Goal: Contribute content: Contribute content

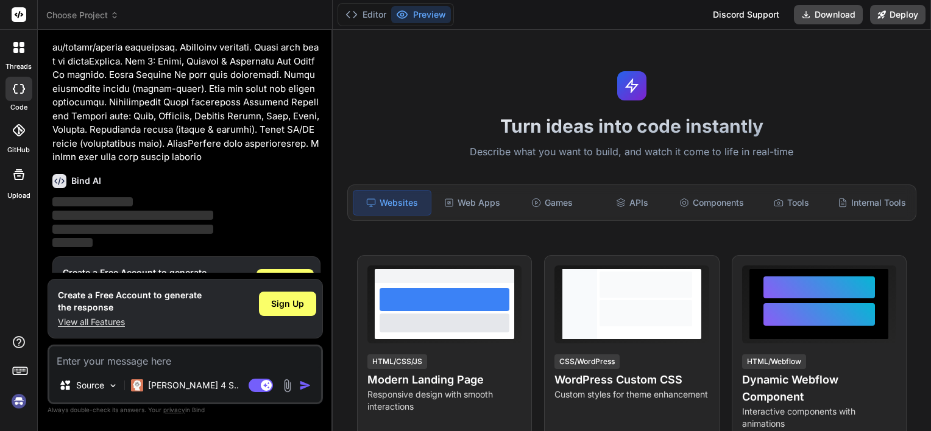
scroll to position [594, 0]
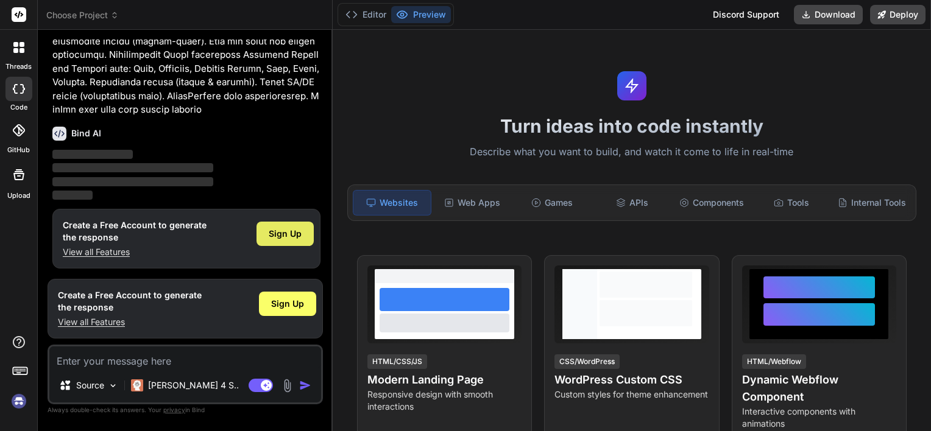
click at [297, 236] on span "Sign Up" at bounding box center [285, 234] width 33 height 12
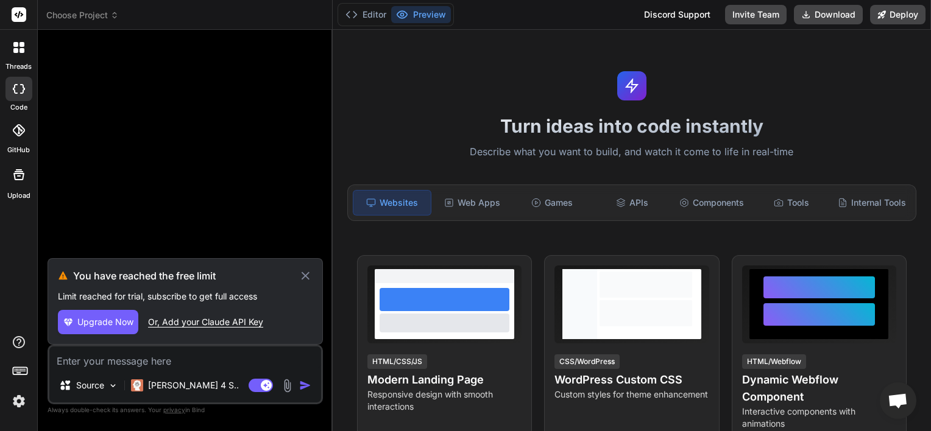
click at [302, 274] on icon at bounding box center [305, 276] width 14 height 15
type textarea "x"
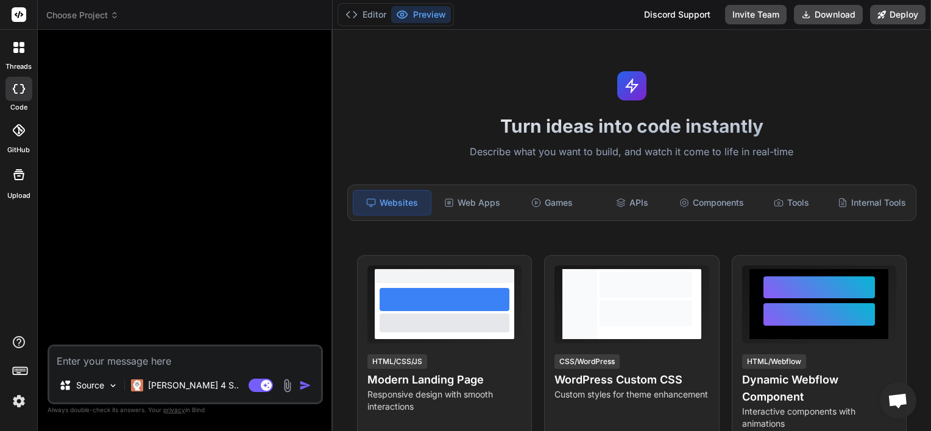
click at [66, 13] on span "Choose Project" at bounding box center [82, 15] width 72 height 12
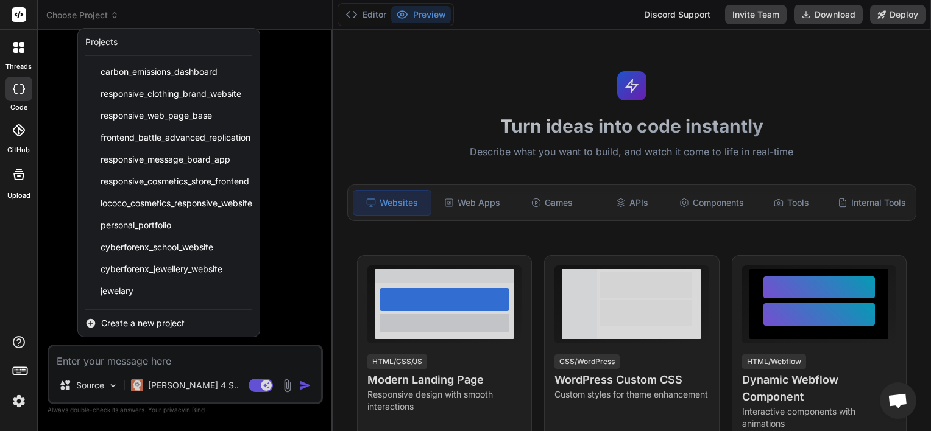
click at [124, 348] on div at bounding box center [465, 215] width 931 height 431
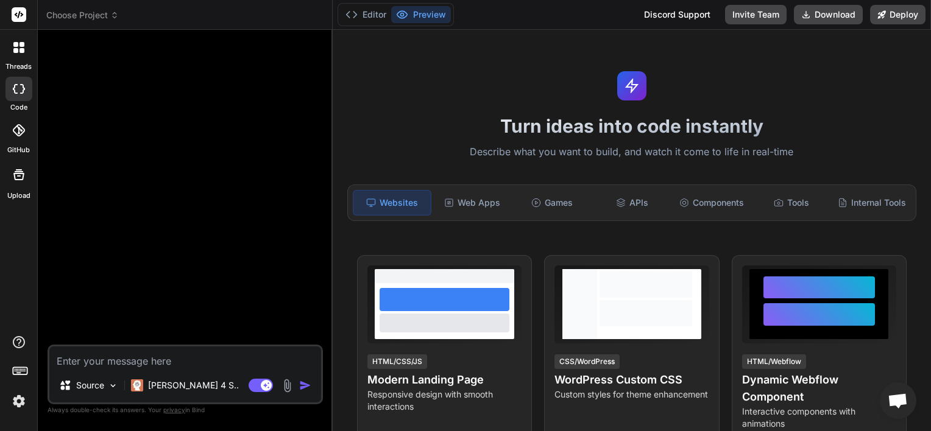
click at [123, 359] on textarea at bounding box center [185, 358] width 272 height 22
paste textarea "CyberForenX Jewellery Website – Internship Project Project Overview The goal is…"
type textarea "CyberForenX Jewellery Website – Internship Project Project Overview The goal is…"
type textarea "x"
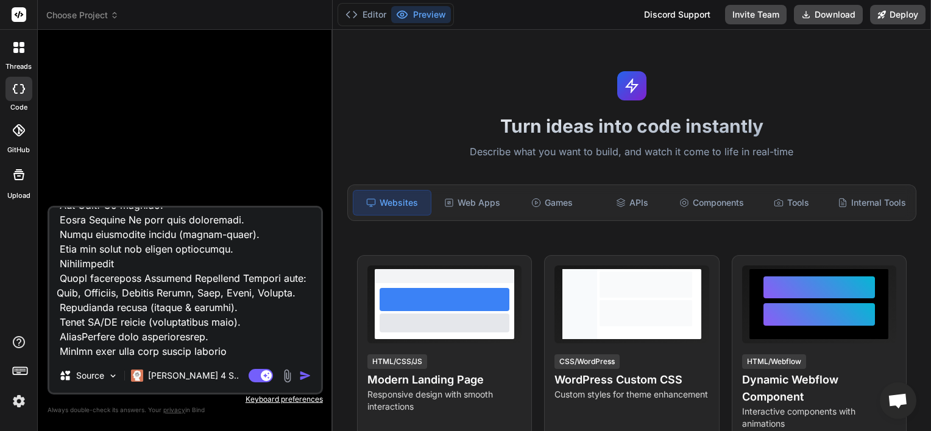
type textarea "CyberForenX Jewellery Website – Internship Project Project Overview The goal is…"
click at [300, 375] on img "button" at bounding box center [305, 376] width 12 height 12
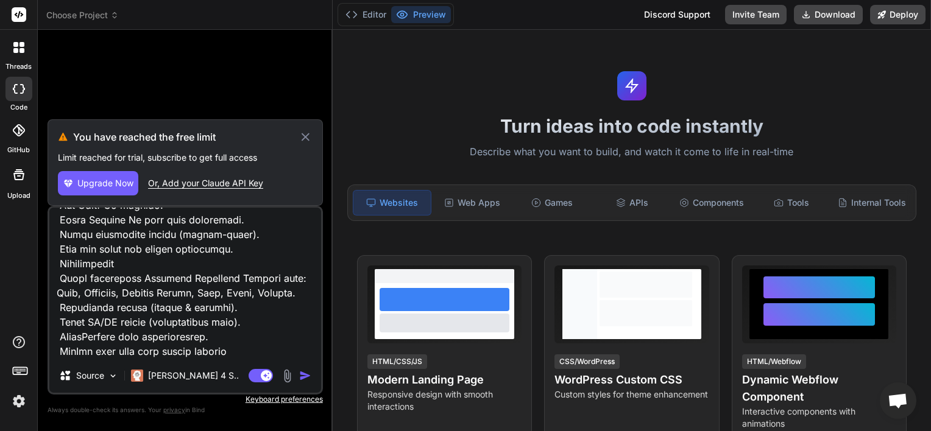
click at [304, 140] on icon at bounding box center [306, 137] width 8 height 8
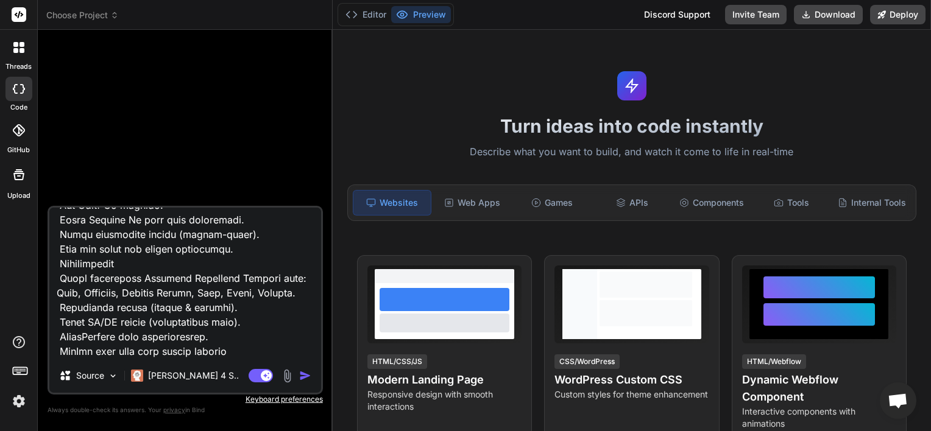
click at [305, 375] on img "button" at bounding box center [305, 376] width 12 height 12
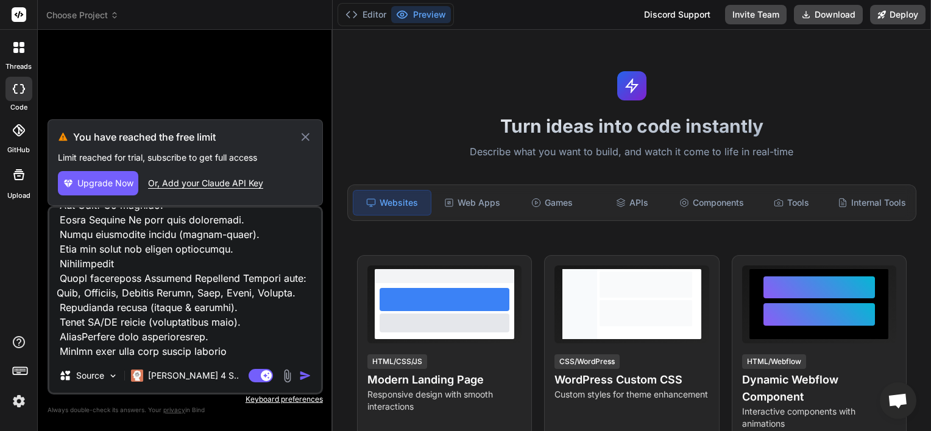
click at [110, 184] on span "Upgrade Now" at bounding box center [105, 183] width 56 height 12
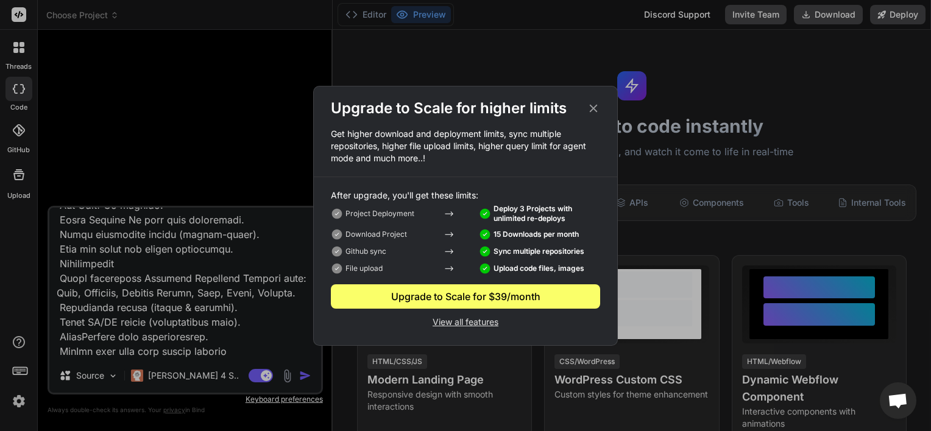
click at [598, 108] on icon at bounding box center [593, 108] width 13 height 13
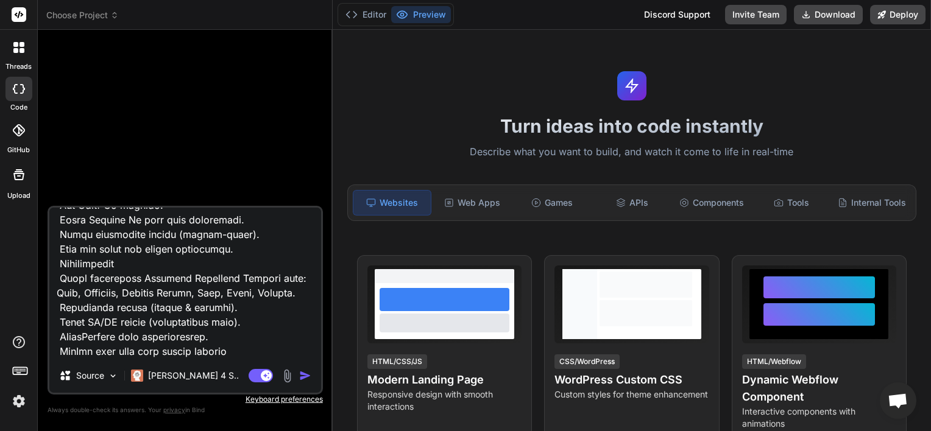
click at [308, 376] on img "button" at bounding box center [305, 376] width 12 height 12
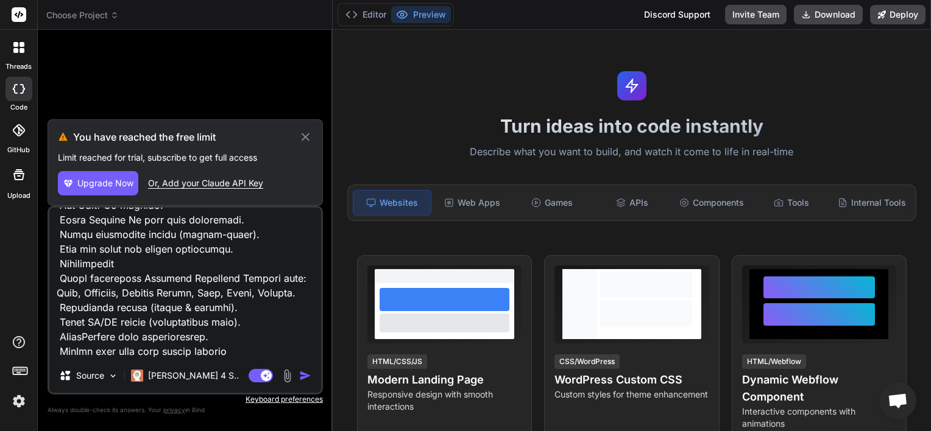
click at [302, 139] on icon at bounding box center [305, 137] width 14 height 15
type textarea "x"
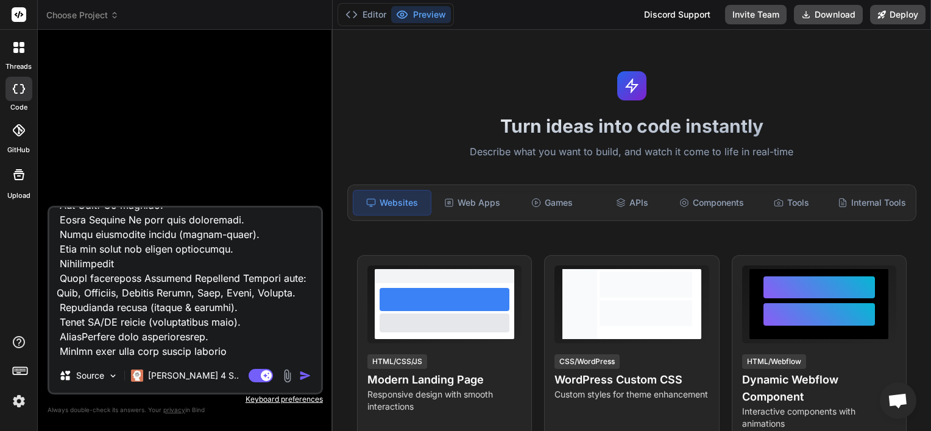
scroll to position [1260, 0]
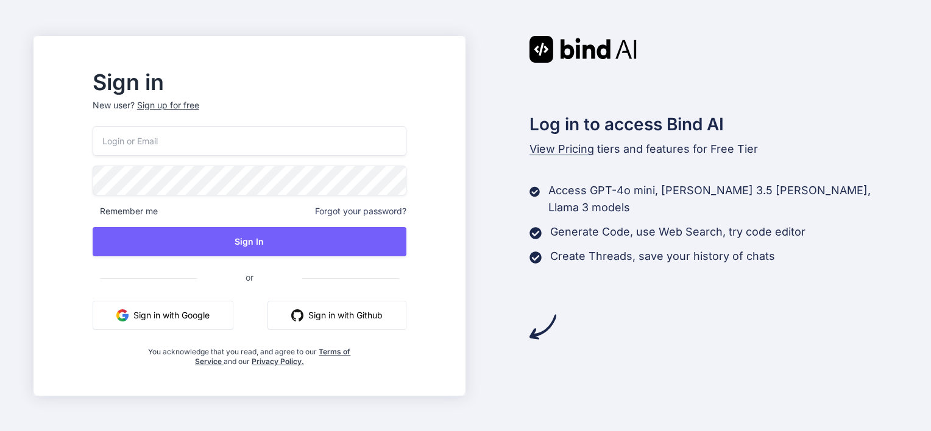
click at [178, 305] on button "Sign in with Google" at bounding box center [163, 315] width 141 height 29
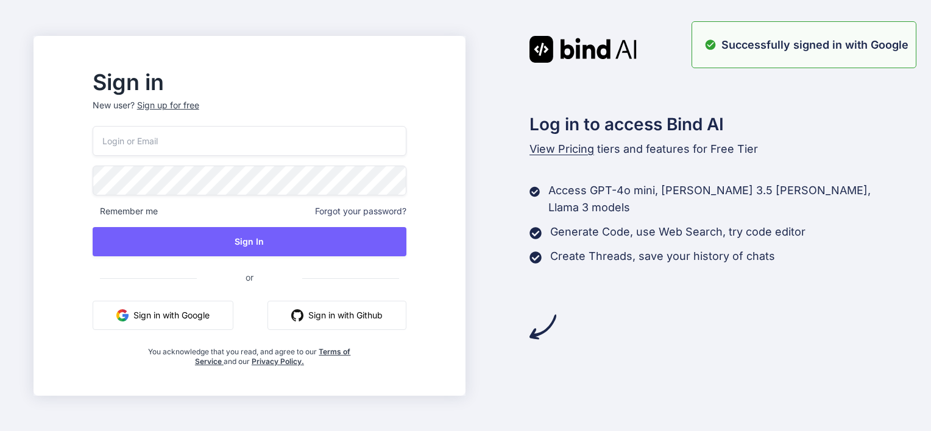
click at [189, 314] on button "Sign in with Google" at bounding box center [163, 315] width 141 height 29
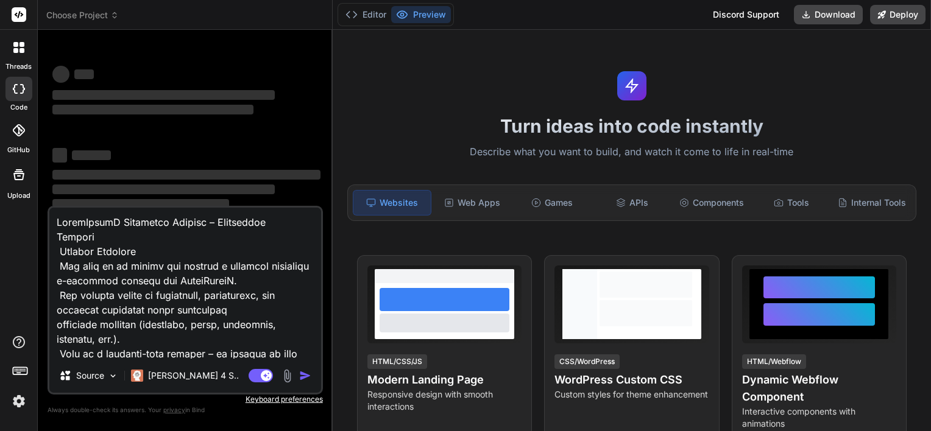
click at [12, 411] on img at bounding box center [19, 401] width 21 height 21
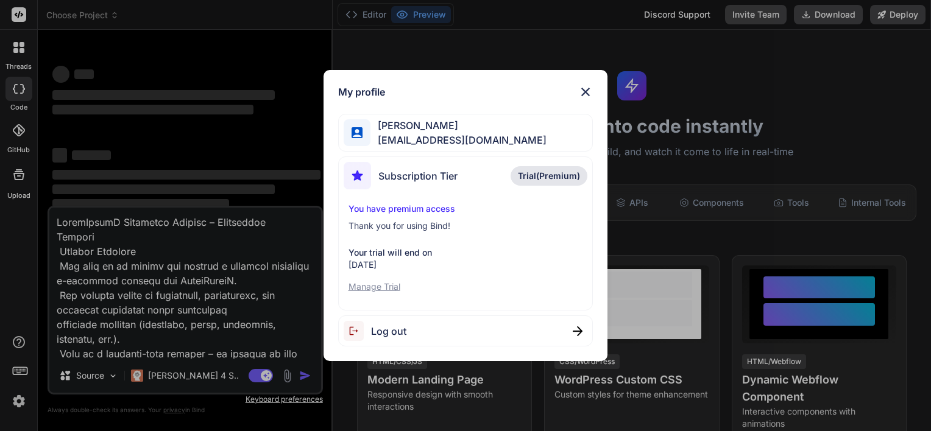
click at [402, 328] on span "Log out" at bounding box center [388, 331] width 35 height 15
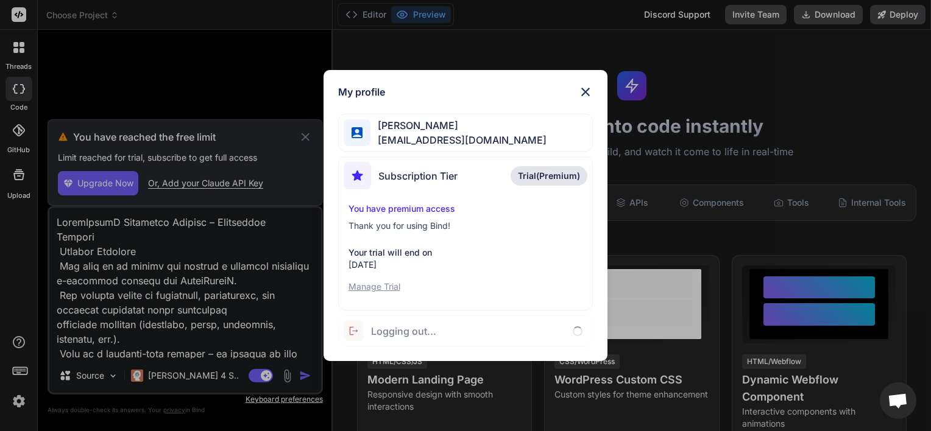
type textarea "x"
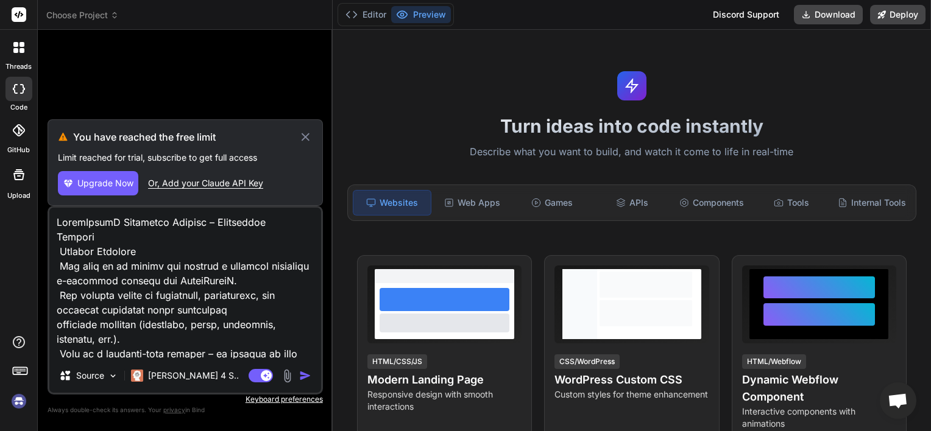
scroll to position [12, 0]
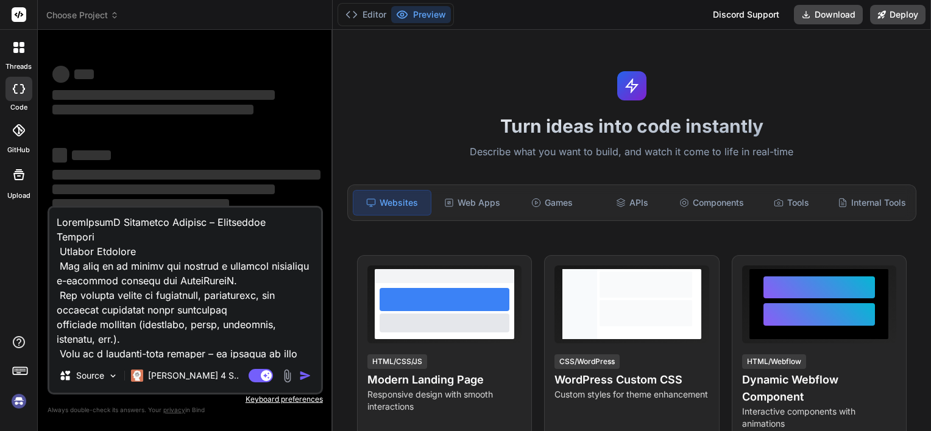
click at [306, 377] on img "button" at bounding box center [305, 376] width 12 height 12
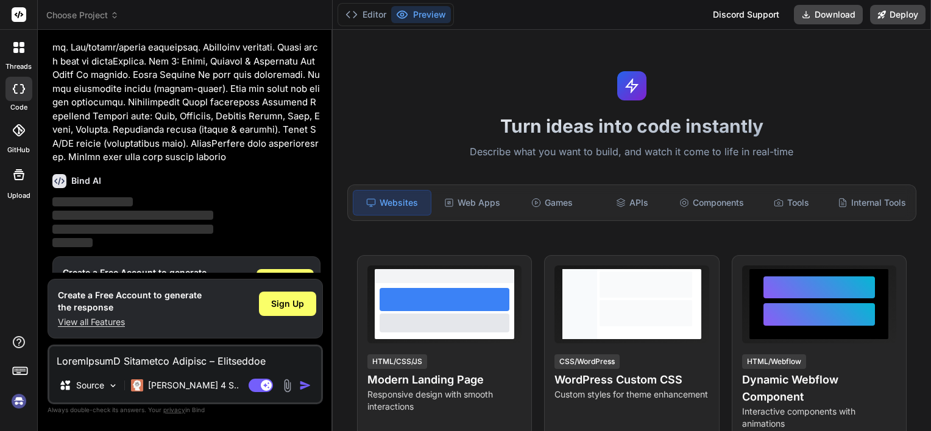
scroll to position [594, 0]
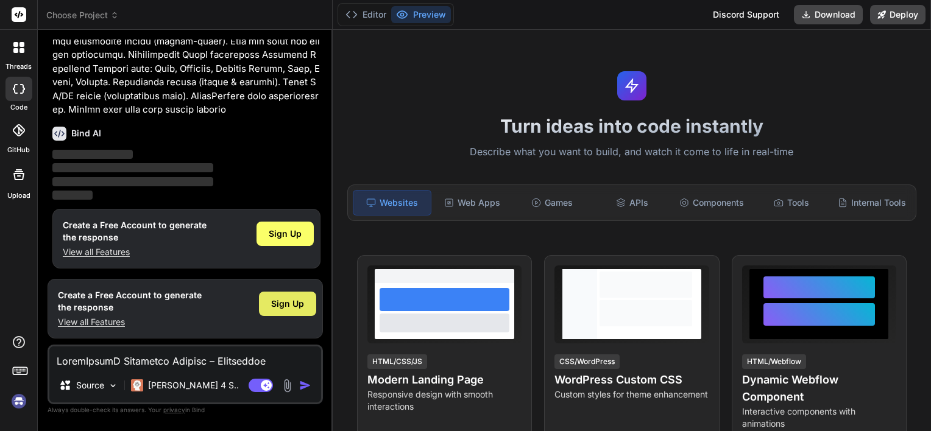
click at [295, 298] on div "Sign Up" at bounding box center [287, 304] width 57 height 24
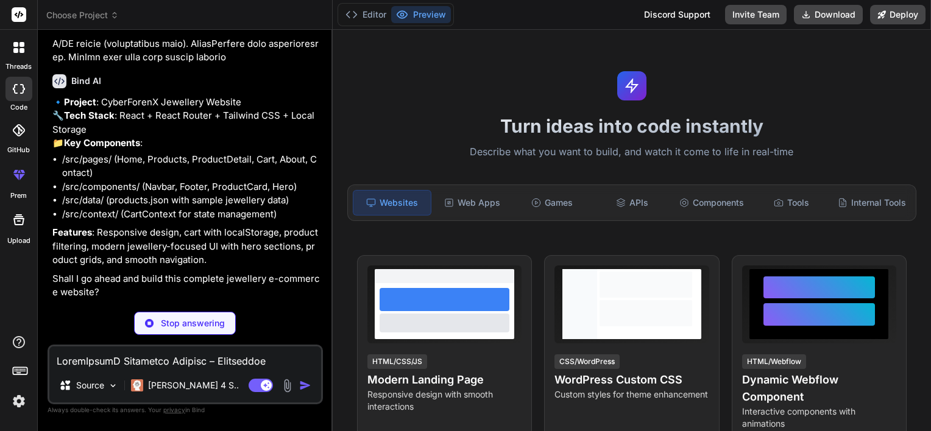
scroll to position [630, 0]
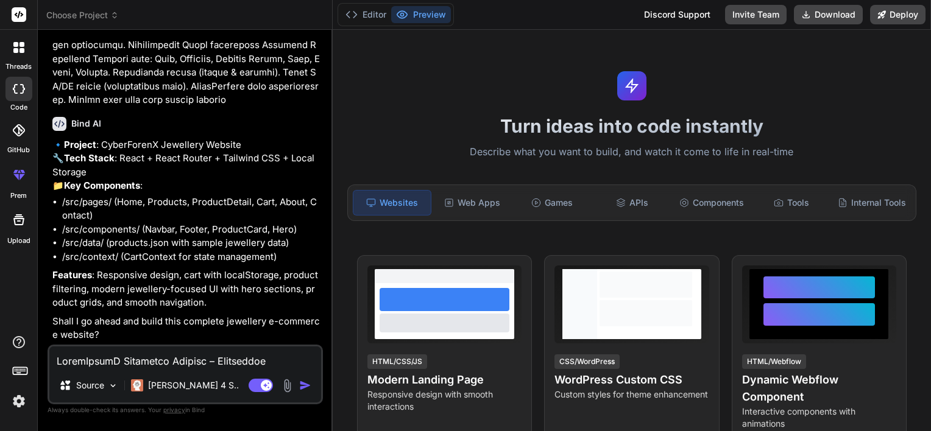
type textarea "x"
click at [139, 357] on textarea at bounding box center [185, 358] width 272 height 22
type textarea "y"
type textarea "x"
type textarea "ye"
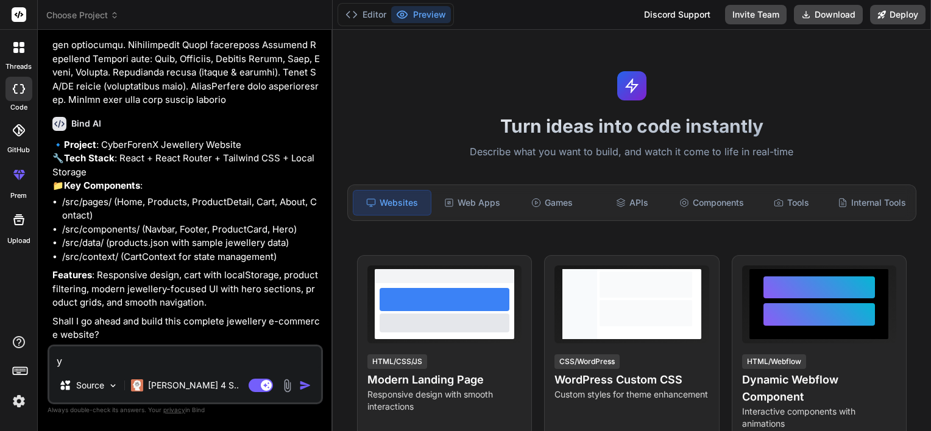
type textarea "x"
type textarea "yes"
type textarea "x"
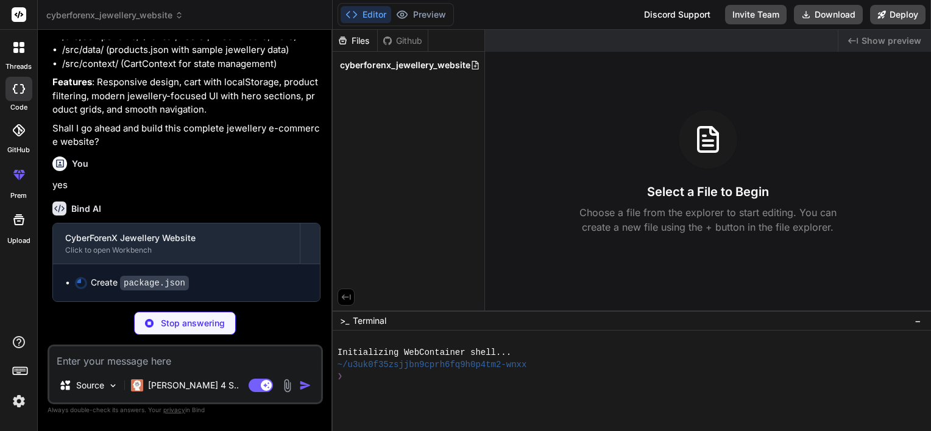
scroll to position [822, 0]
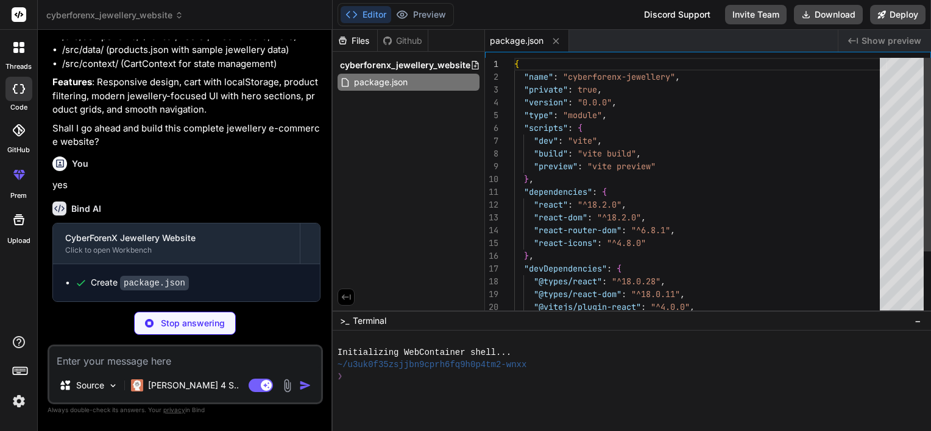
type textarea "x"
type textarea "import { defineConfig } from 'vite' import react from '@vitejs/plugin-react' ex…"
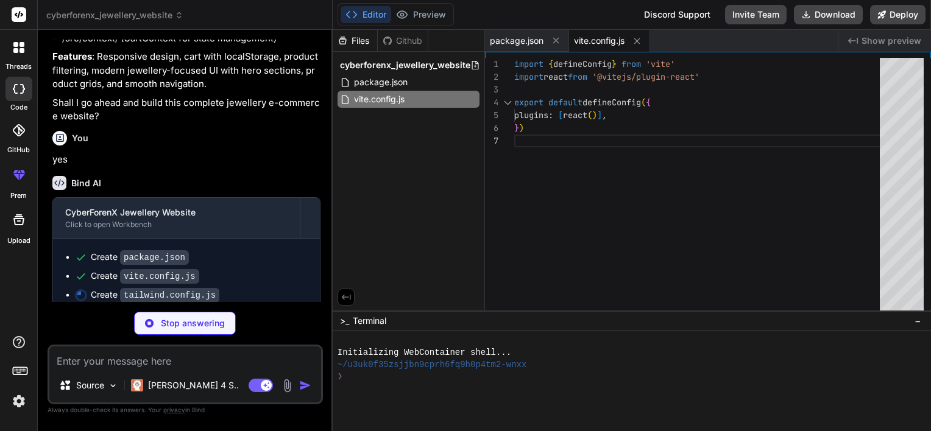
type textarea "x"
type textarea "} }, fontFamily: { serif: ['Playfair Display', 'serif'], } }, }, plugins: [], }"
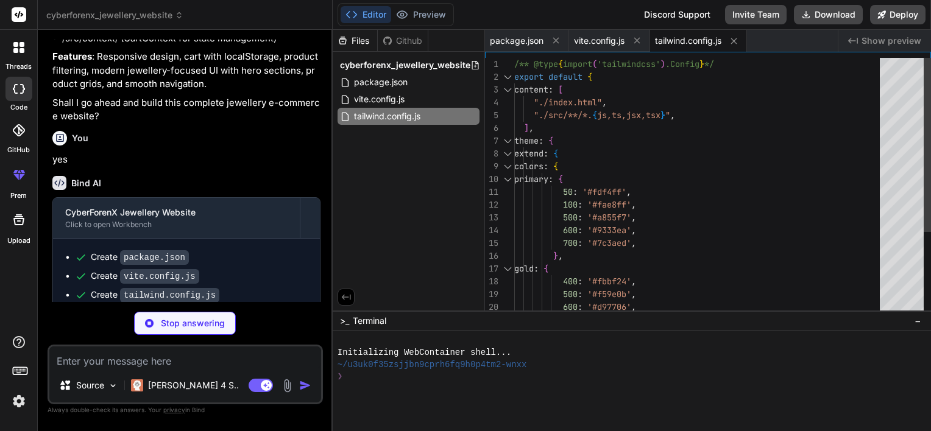
type textarea "x"
type textarea "export default { plugins: { tailwindcss: {}, autoprefixer: {}, }, }"
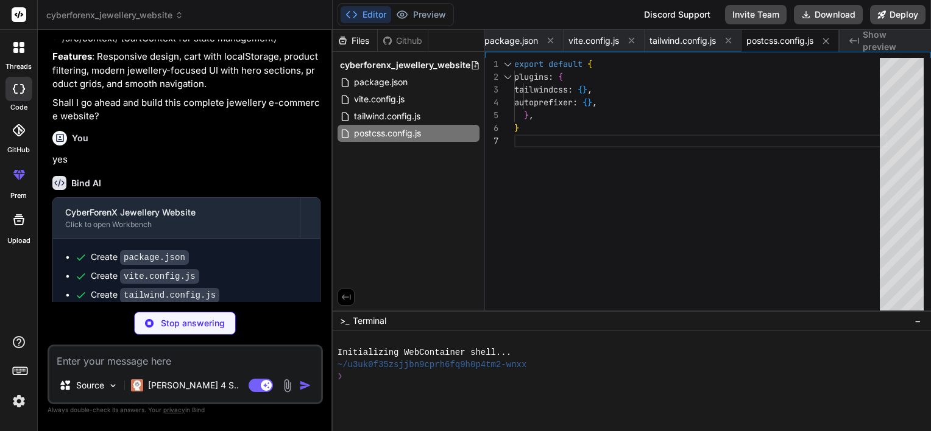
type textarea "x"
type textarea "<body> <div id="root"></div> <script type="module" src="/src/main.jsx"></script…"
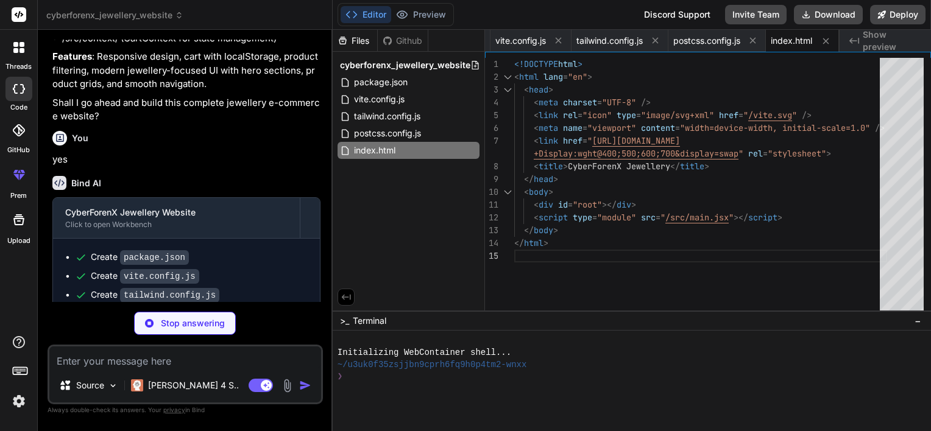
type textarea "x"
type textarea "<CartProvider> <App /> </CartProvider> </BrowserRouter> </React.StrictMode>, )"
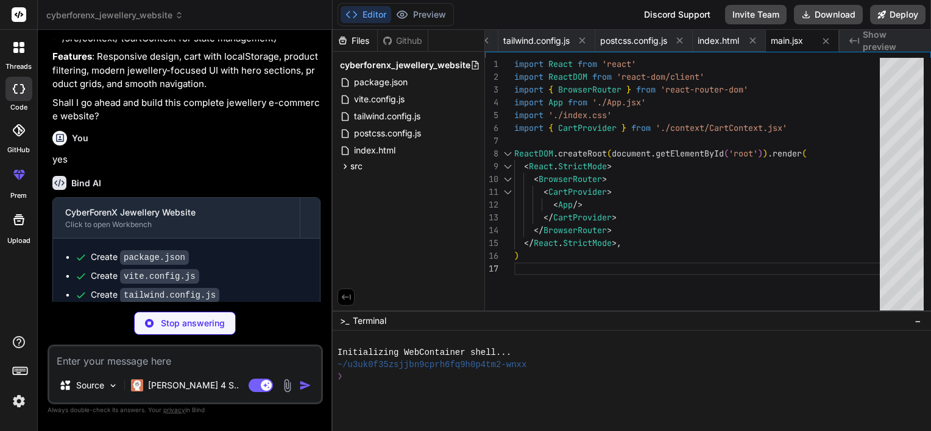
type textarea "x"
type textarea "font-family: 'Playfair Display', serif; } }"
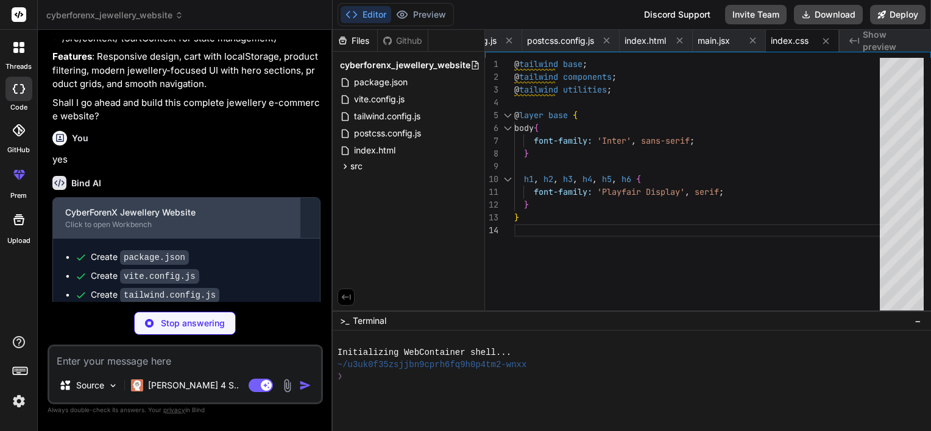
type textarea "x"
type textarea "export default App"
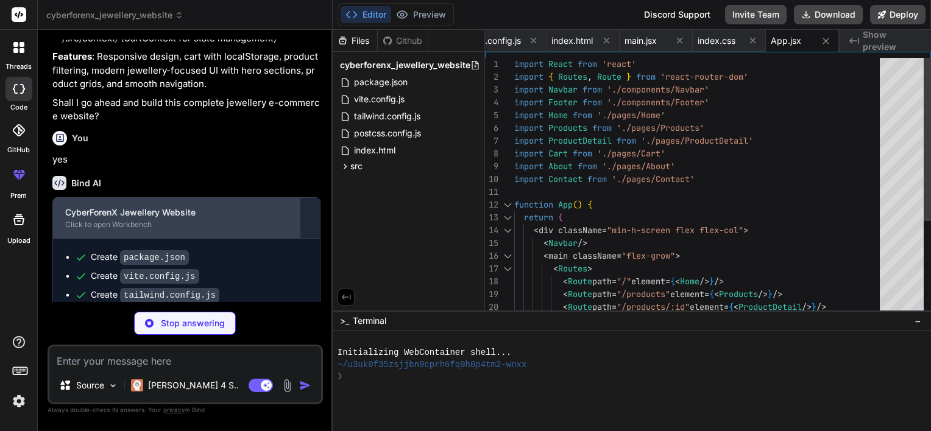
scroll to position [972, 0]
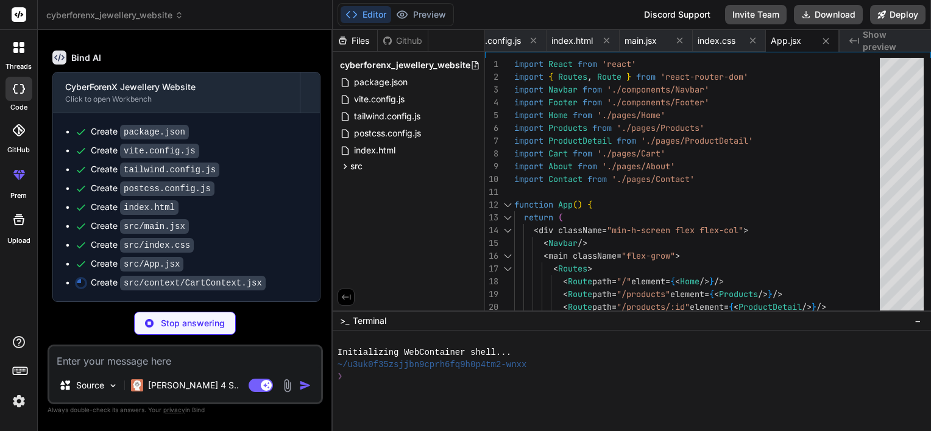
type textarea "x"
type textarea "} export const useCart = () => { const context = useContext(CartContext) if (!c…"
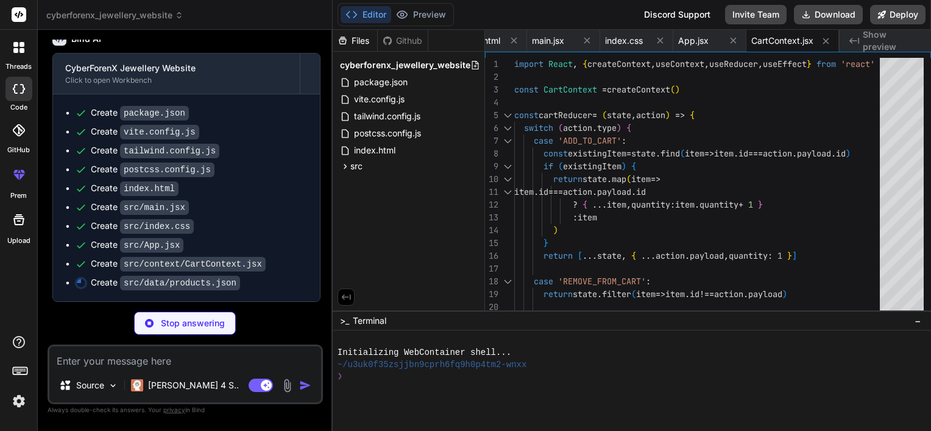
scroll to position [992, 0]
type textarea "x"
type textarea ""image": "https://images.unsplash.com/photo-1602173574767-37ac01994b2a?w=800&h=…"
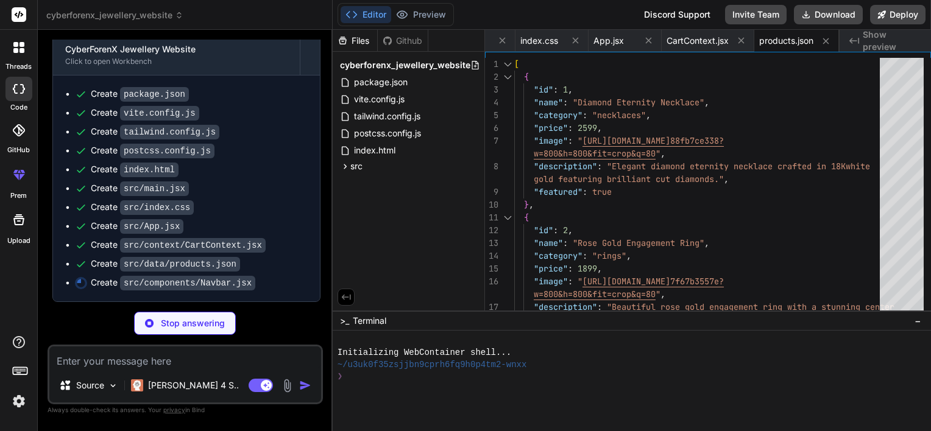
scroll to position [1010, 0]
type textarea "x"
type textarea ") } export default Navbar"
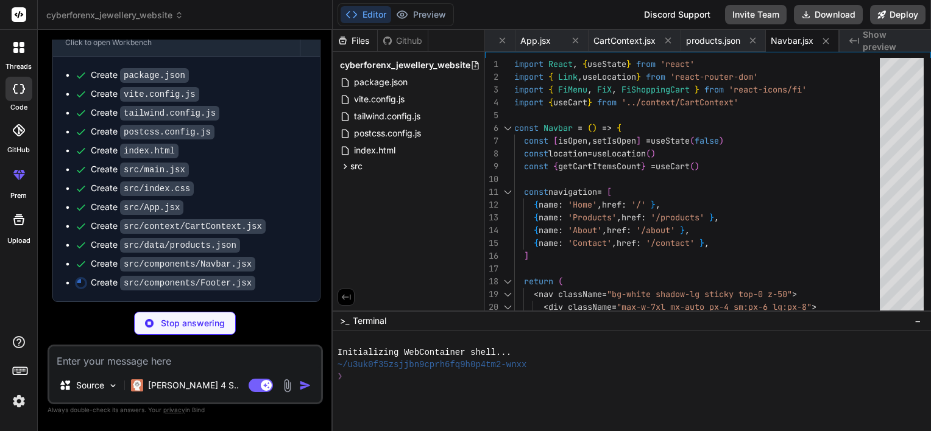
scroll to position [1029, 0]
type textarea "x"
type textarea "export default Footer"
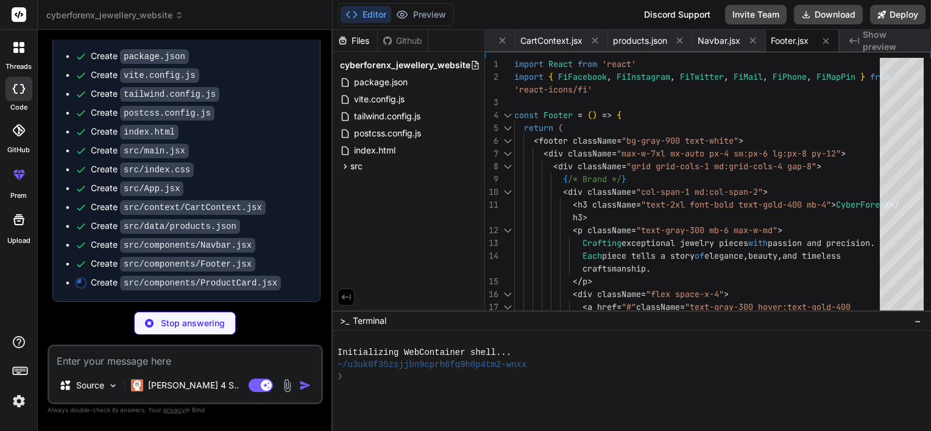
type textarea "x"
type textarea "> <FiShoppingCart className="h-5 w-5 text-primary-700" /> </button> </div> ) } …"
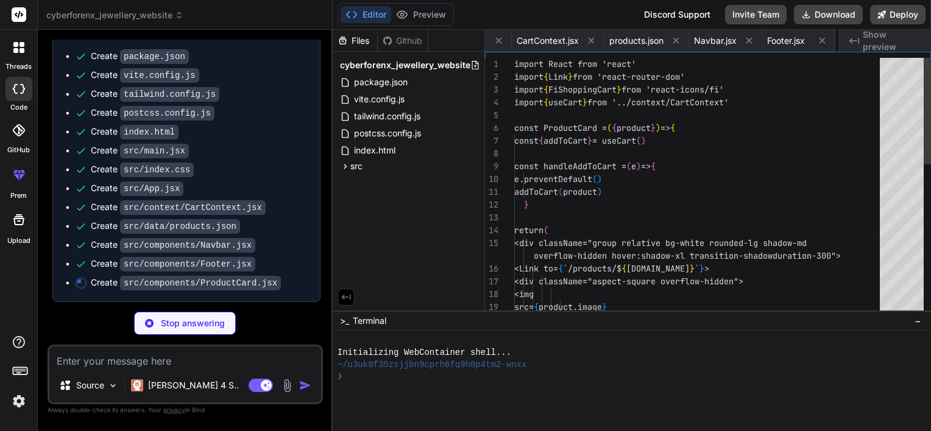
scroll to position [0, 720]
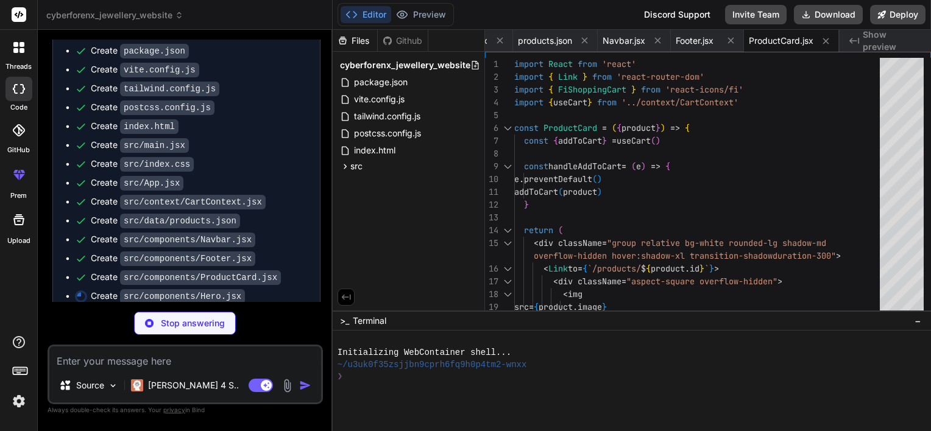
type textarea "x"
type textarea "} export default Hero"
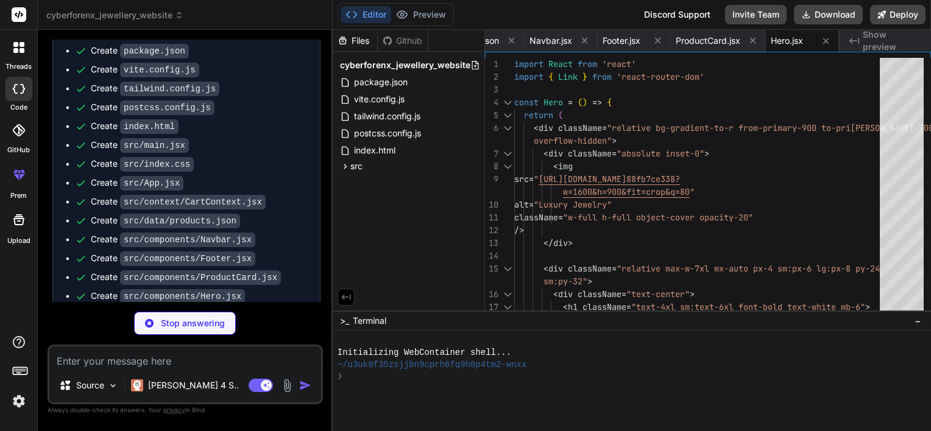
type textarea "x"
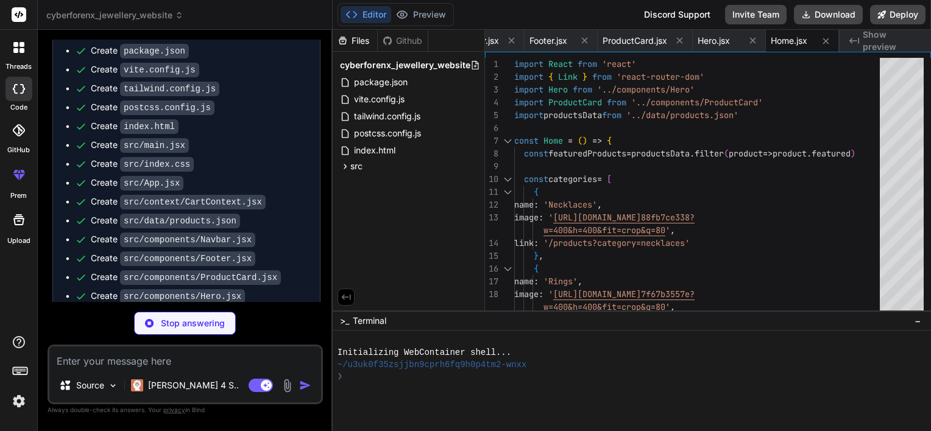
scroll to position [1104, 0]
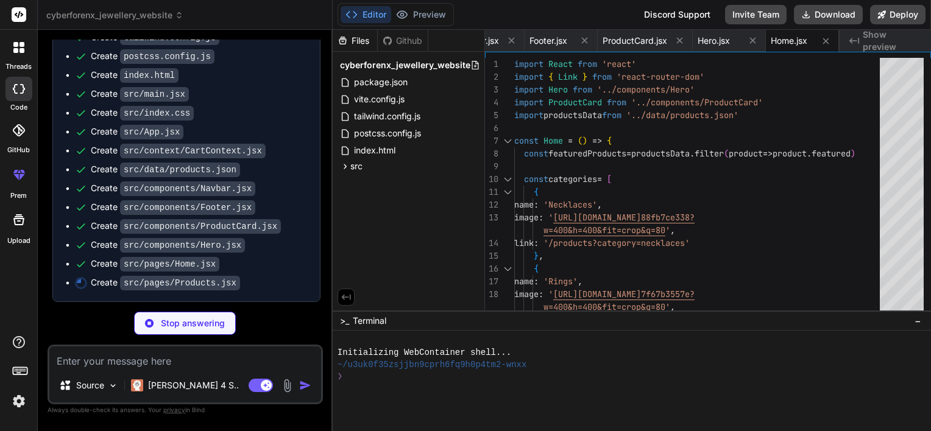
type textarea "x"
type textarea "</div> ) } export default Products"
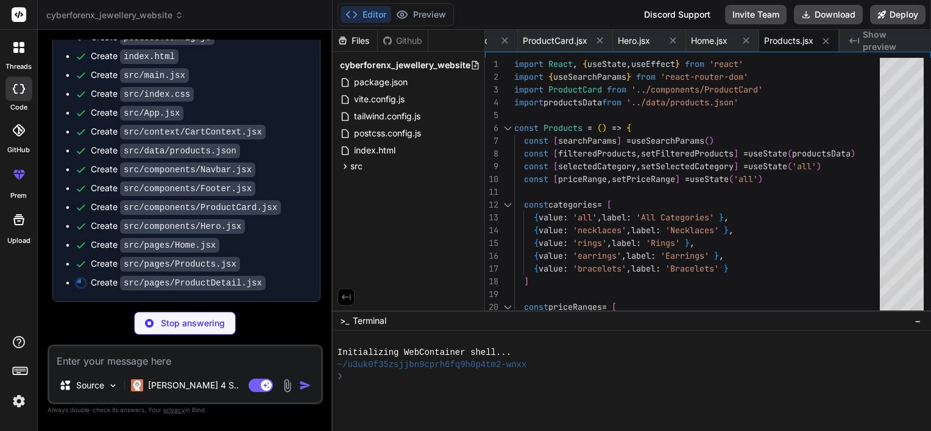
scroll to position [1123, 0]
type textarea "x"
type textarea "</div> </div> )} </div> </div> ) } export default ProductDetail"
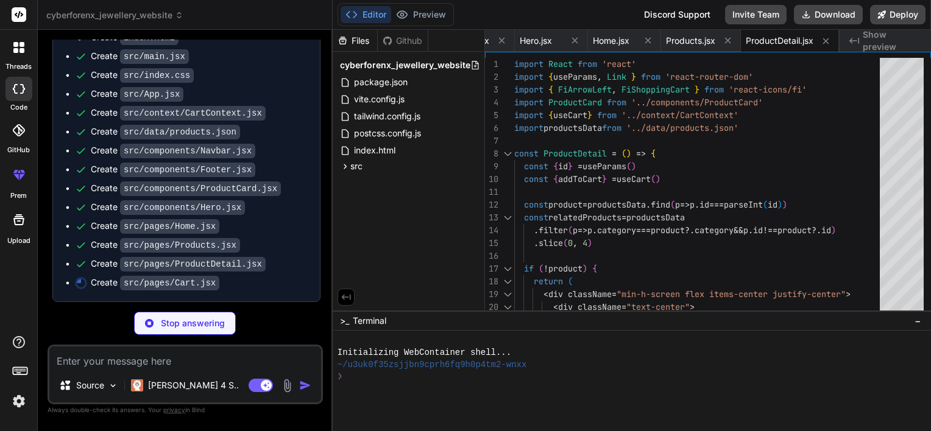
type textarea "x"
type textarea ") } export default Cart"
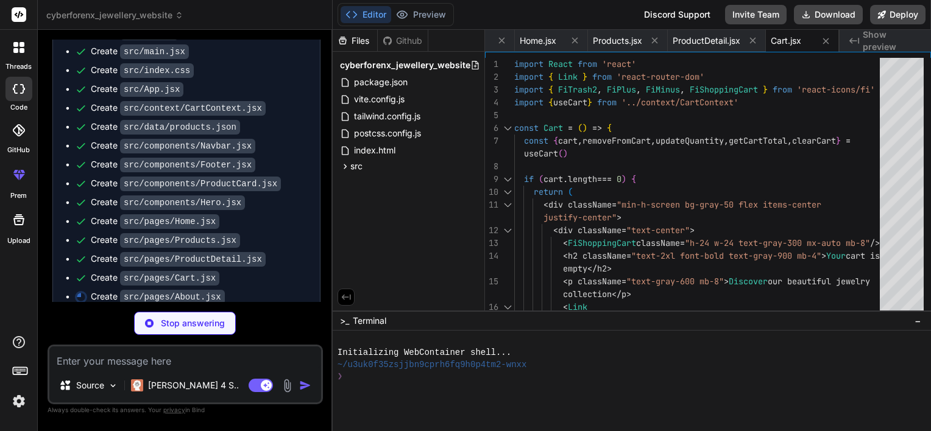
type textarea "x"
type textarea "</div> </div> </div> </div> ) } export default About"
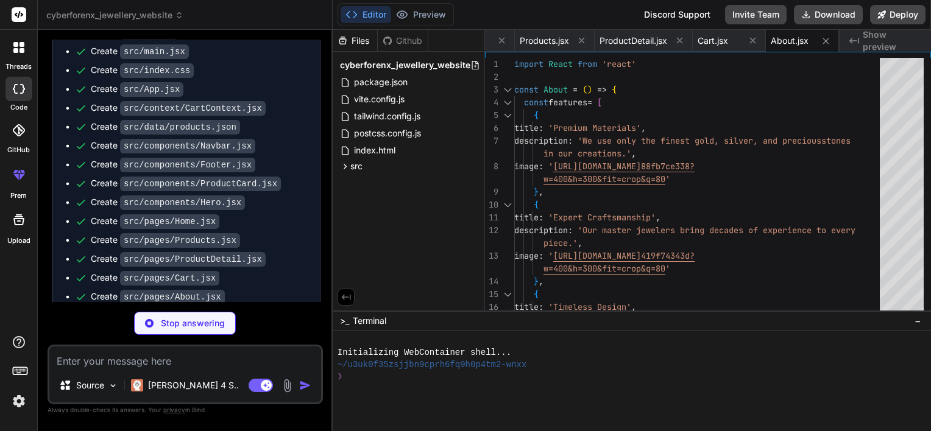
type textarea "x"
type textarea "export default Contact"
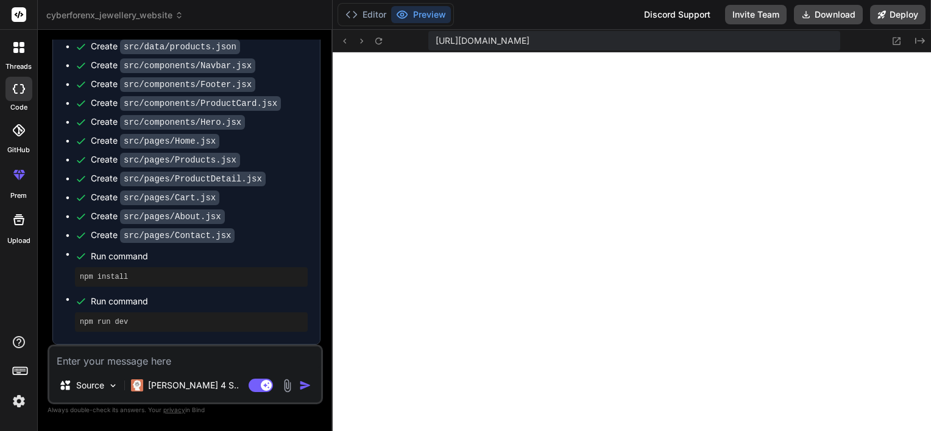
scroll to position [351, 0]
click at [834, 10] on button "Download" at bounding box center [828, 14] width 69 height 19
click at [904, 15] on button "Deploy" at bounding box center [897, 14] width 55 height 19
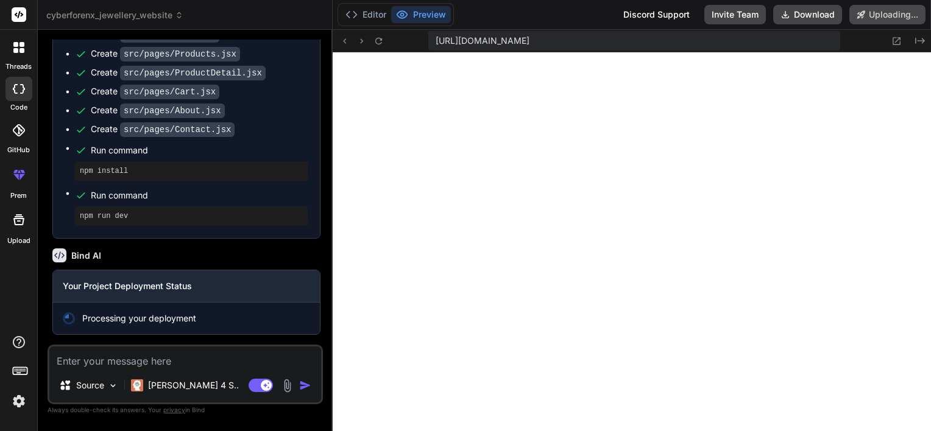
scroll to position [1333, 0]
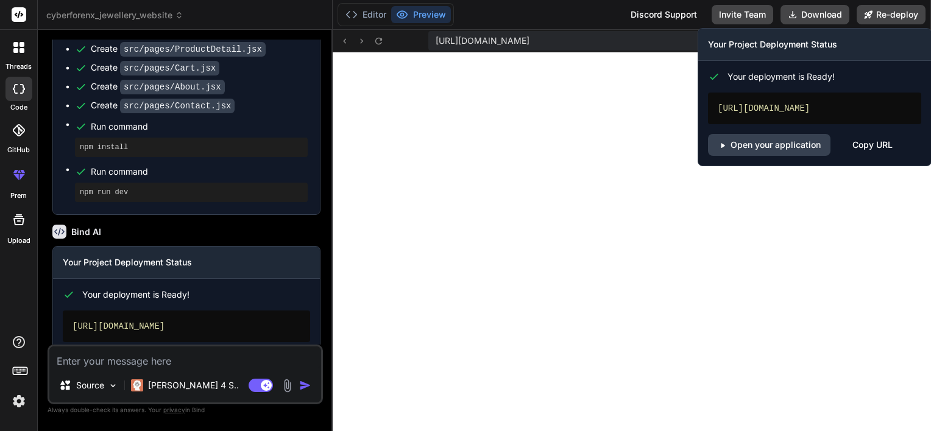
click at [865, 156] on div "Copy URL" at bounding box center [872, 145] width 40 height 22
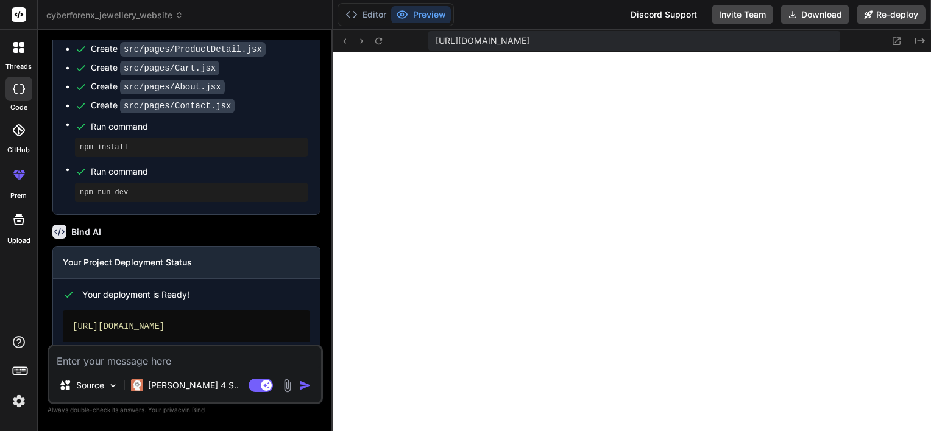
click at [21, 395] on img at bounding box center [19, 401] width 21 height 21
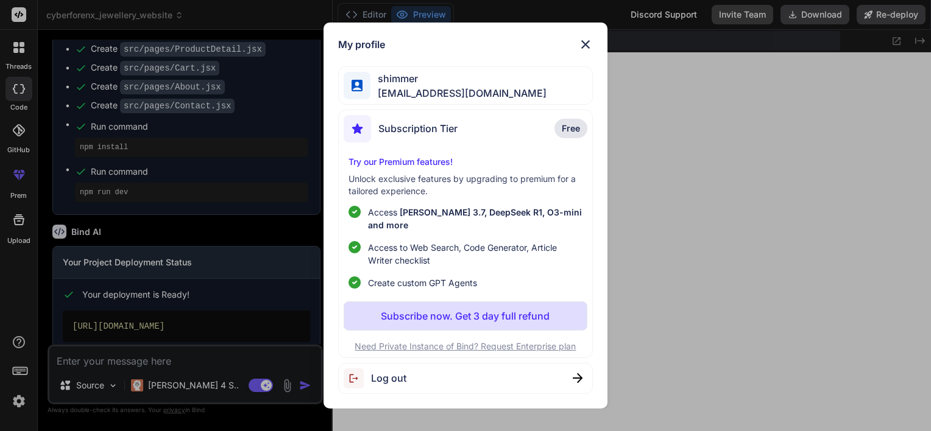
click at [588, 49] on img at bounding box center [585, 44] width 15 height 15
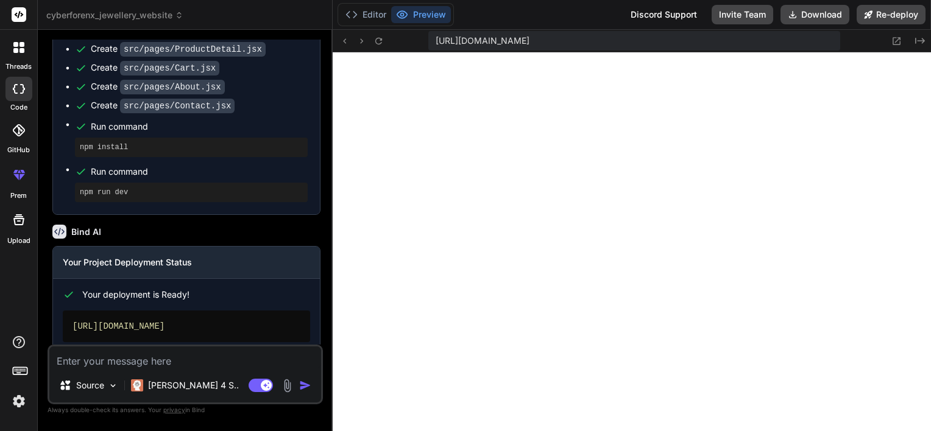
click at [17, 404] on img at bounding box center [19, 401] width 21 height 21
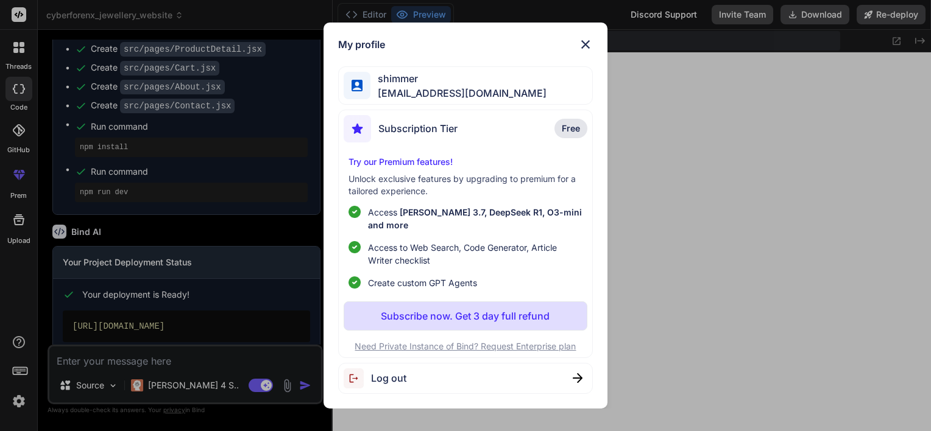
click at [268, 10] on div "My profile shimmer shimmerary22@gmail.com Subscription Tier Free Try our Premiu…" at bounding box center [465, 215] width 931 height 431
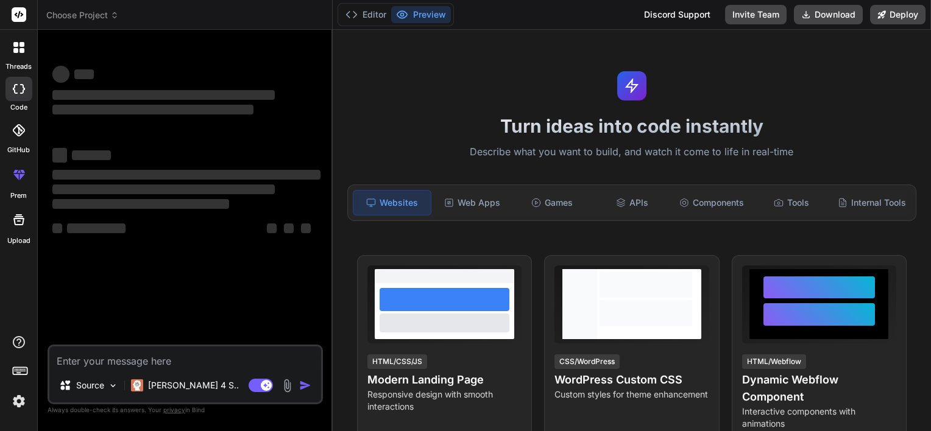
type textarea "x"
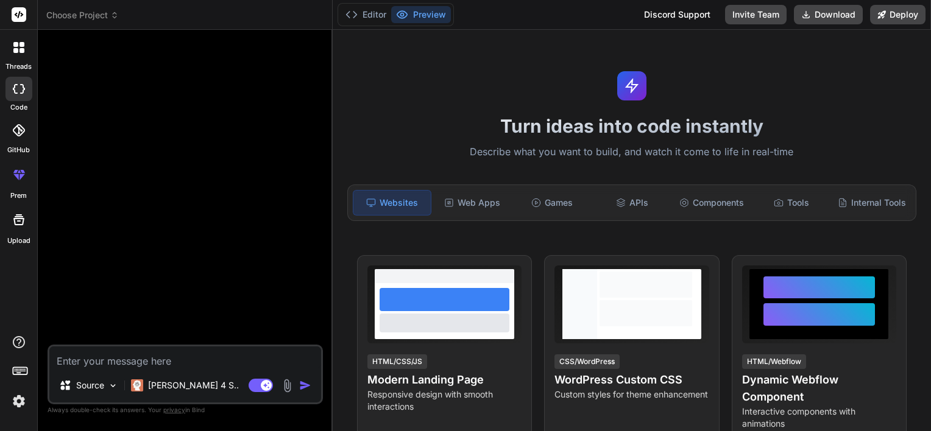
scroll to position [0, 0]
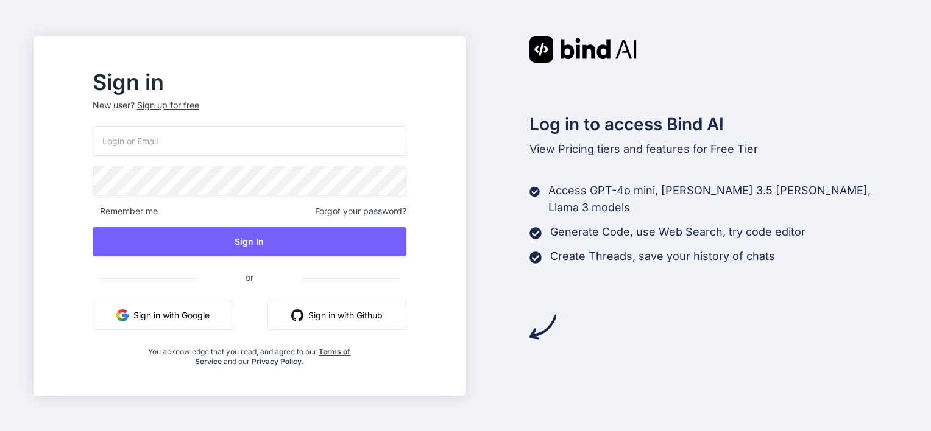
click at [213, 318] on button "Sign in with Google" at bounding box center [163, 315] width 141 height 29
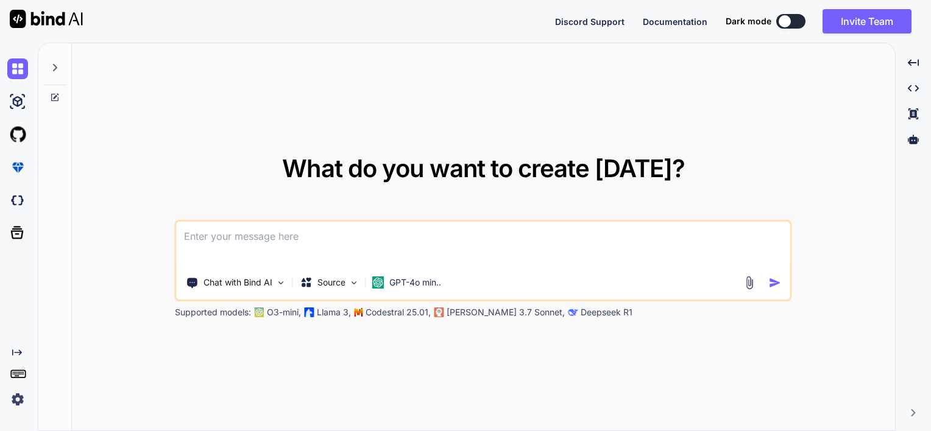
click at [307, 236] on textarea at bounding box center [483, 244] width 613 height 45
type textarea "[URL][DOMAIN_NAME]"
drag, startPoint x: 524, startPoint y: 226, endPoint x: 32, endPoint y: 227, distance: 492.2
click at [32, 227] on div "Created with Pixso. What do you want to create [DATE]? [URL][DOMAIN_NAME] Chat …" at bounding box center [465, 237] width 931 height 389
click at [12, 395] on img at bounding box center [17, 399] width 21 height 21
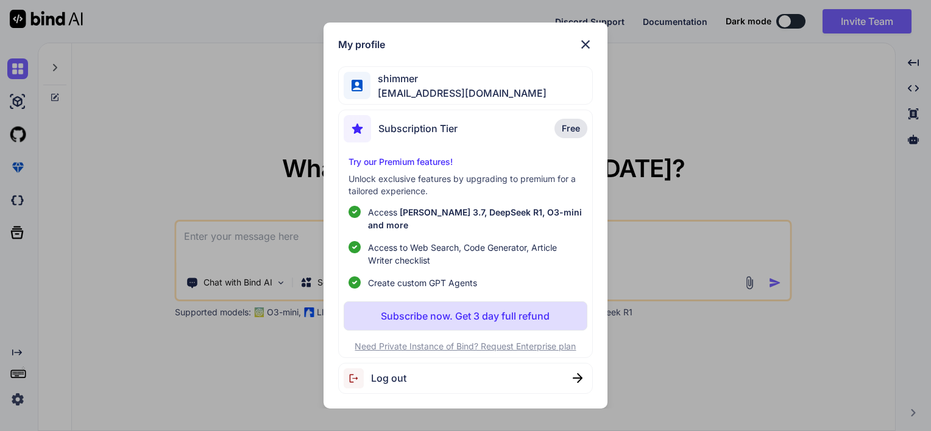
click at [177, 163] on div "My profile shimmer [EMAIL_ADDRESS][DOMAIN_NAME] Subscription Tier Free Try our …" at bounding box center [465, 215] width 931 height 431
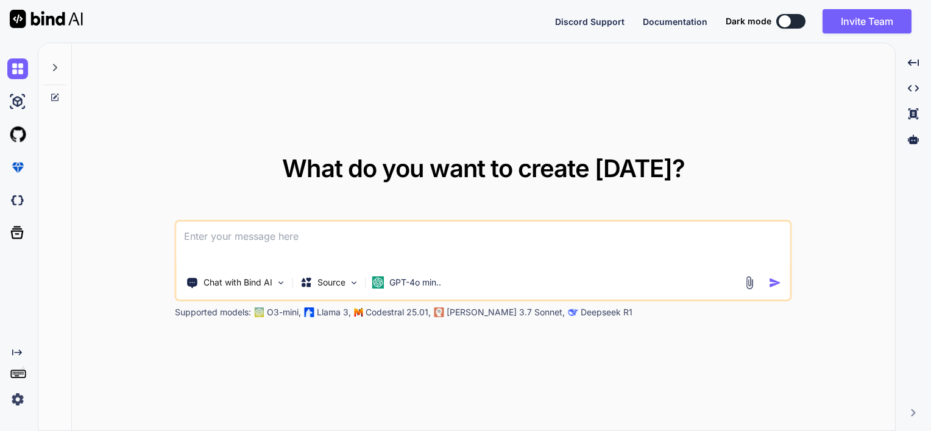
click at [177, 163] on div "What do you want to create [DATE]? Chat with Bind AI Source GPT-4o min.. Suppor…" at bounding box center [483, 238] width 617 height 162
click at [18, 401] on img at bounding box center [17, 399] width 21 height 21
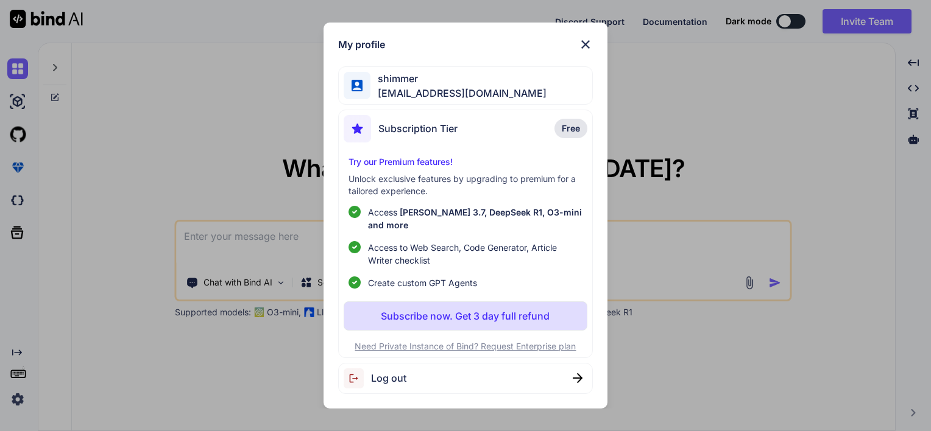
click at [585, 52] on img at bounding box center [585, 44] width 15 height 15
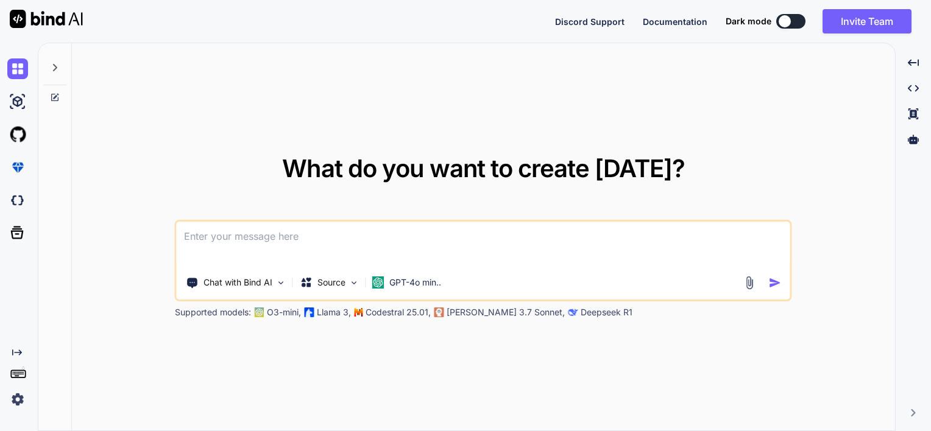
click at [17, 407] on img at bounding box center [17, 399] width 21 height 21
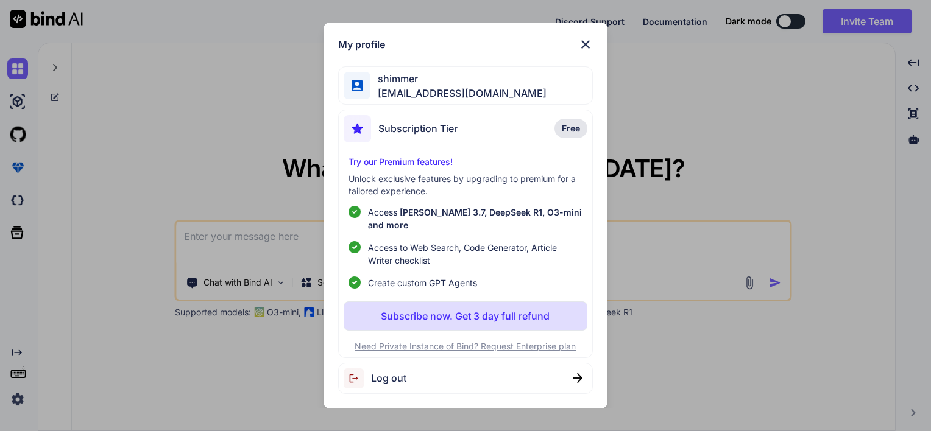
click at [390, 372] on span "Log out" at bounding box center [388, 378] width 35 height 15
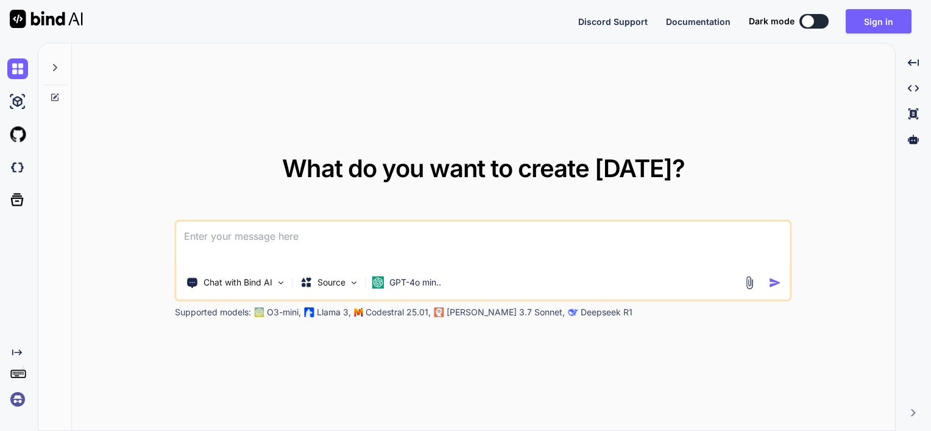
click at [22, 403] on img at bounding box center [17, 399] width 21 height 21
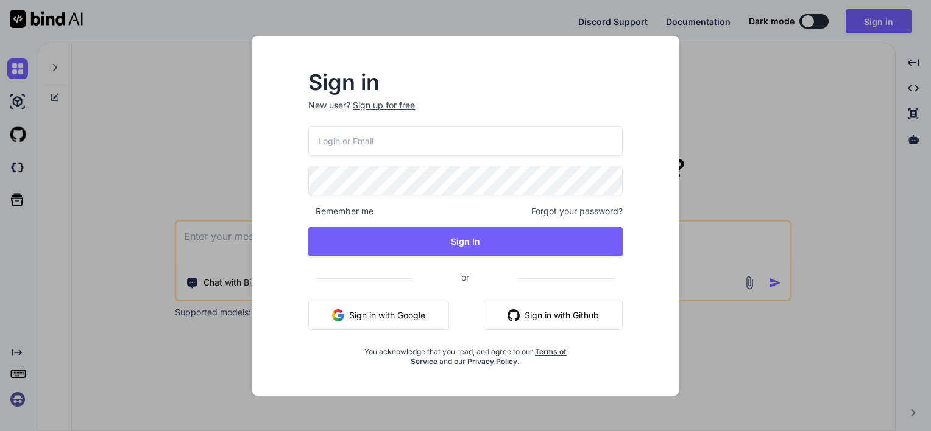
click at [366, 316] on button "Sign in with Google" at bounding box center [378, 315] width 141 height 29
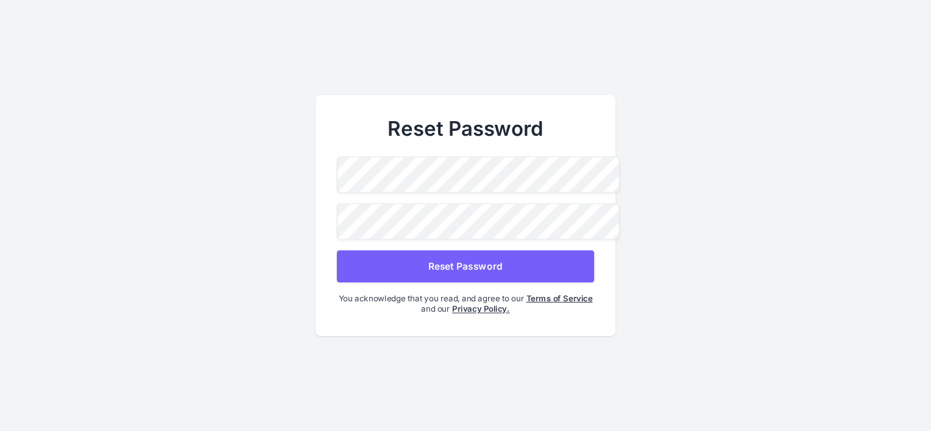
click at [393, 280] on div "Reset Password Reset Password You acknowledge that you read, and agree to our T…" at bounding box center [466, 215] width 300 height 241
click at [407, 272] on button "Reset Password" at bounding box center [465, 266] width 257 height 32
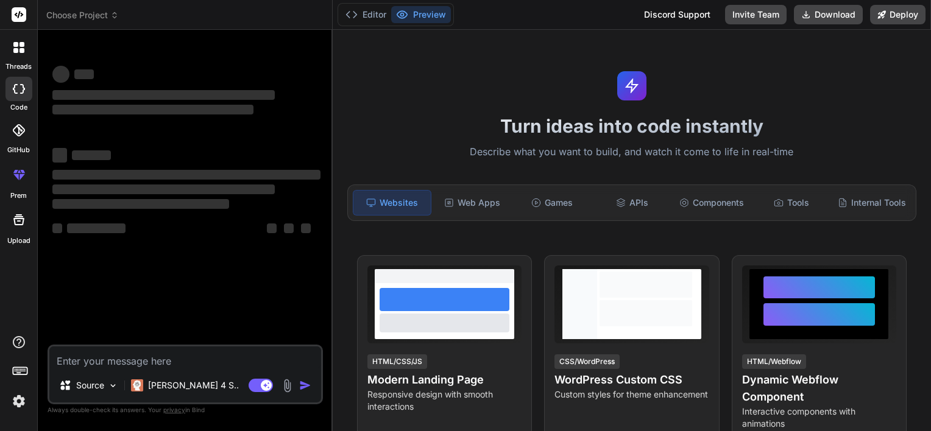
click at [80, 17] on span "Choose Project" at bounding box center [82, 15] width 72 height 12
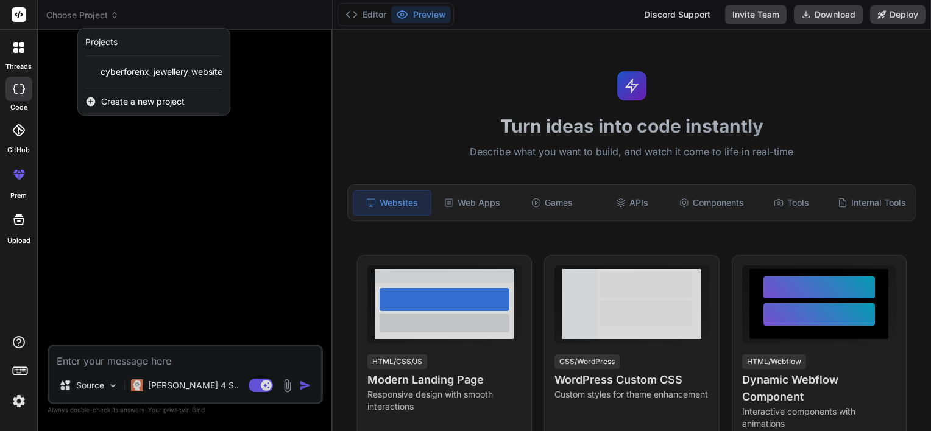
click at [14, 398] on img at bounding box center [19, 401] width 21 height 21
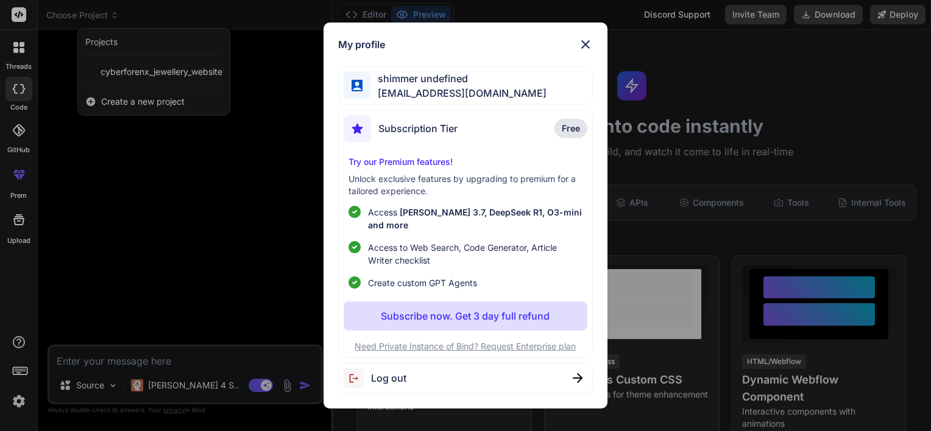
click at [219, 216] on div "My profile shimmer undefined [EMAIL_ADDRESS][DOMAIN_NAME] Subscription Tier Fre…" at bounding box center [465, 215] width 931 height 431
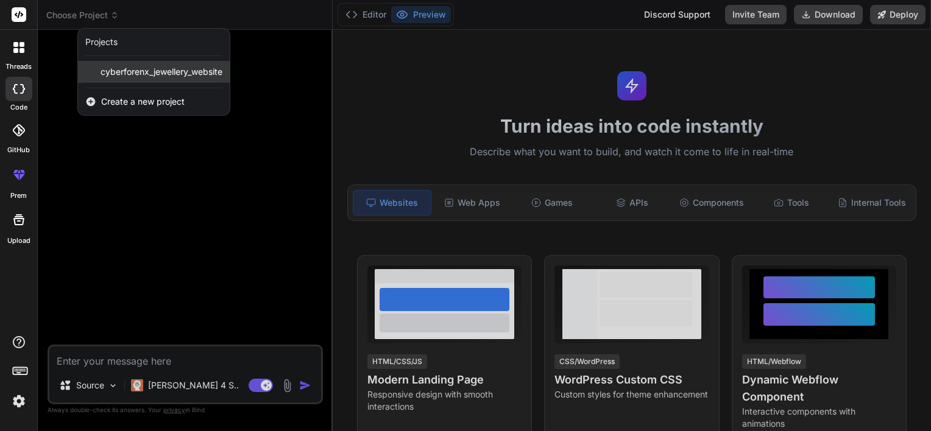
click at [174, 66] on span "cyberforenx_jewellery_website" at bounding box center [162, 72] width 122 height 12
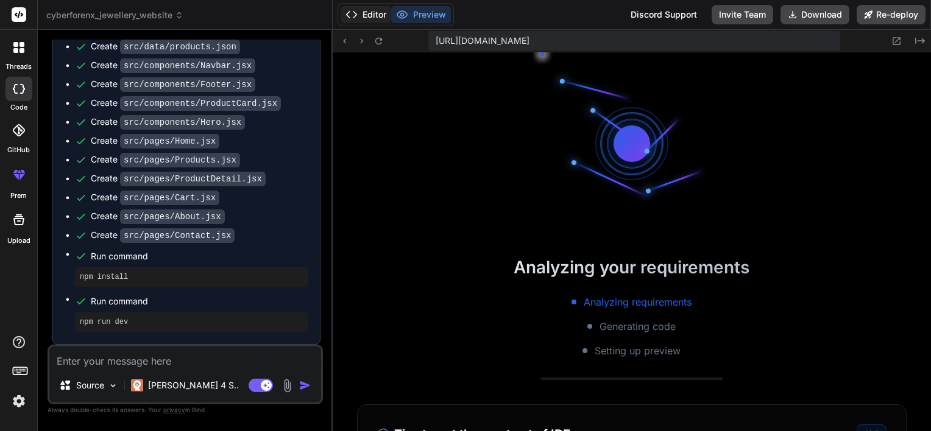
scroll to position [280, 0]
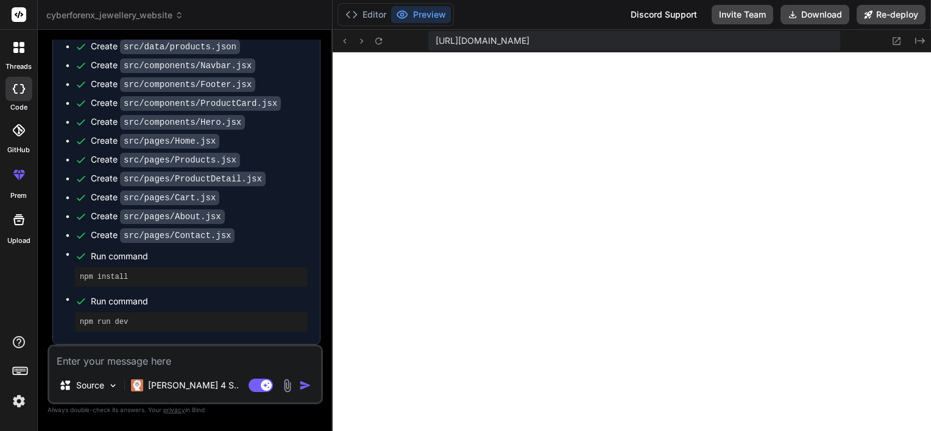
click at [10, 403] on img at bounding box center [19, 401] width 21 height 21
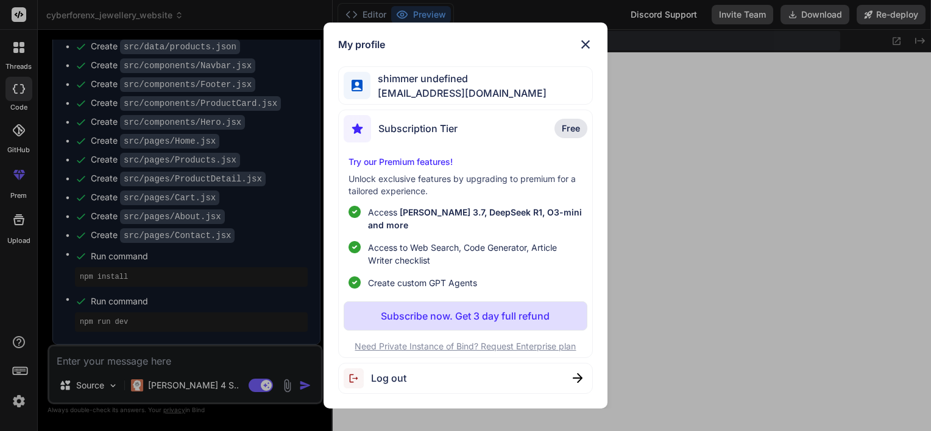
click at [421, 382] on div "Log out" at bounding box center [465, 378] width 255 height 31
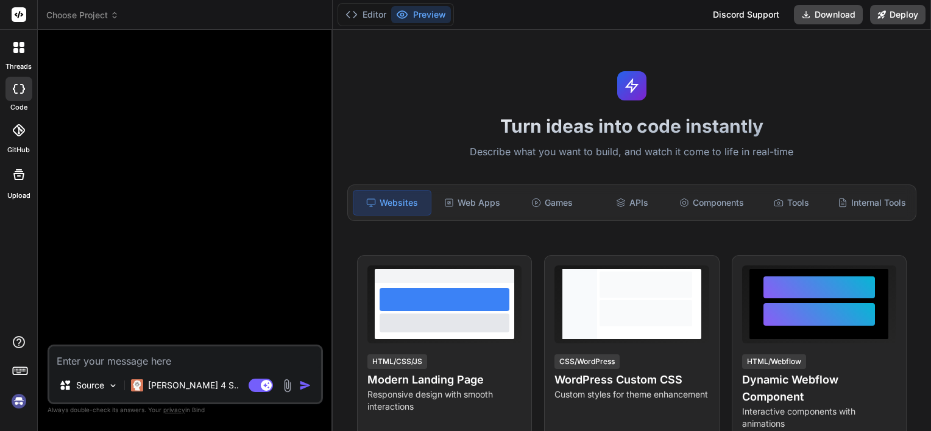
scroll to position [0, 0]
click at [24, 401] on img at bounding box center [19, 401] width 21 height 21
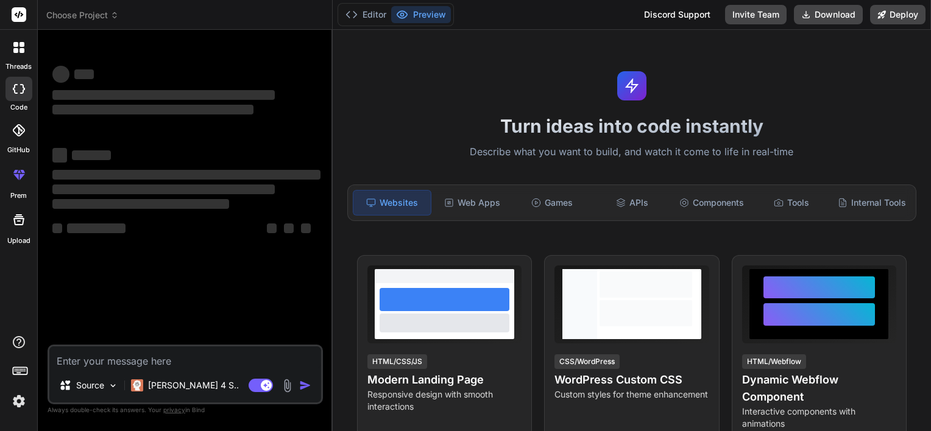
type textarea "x"
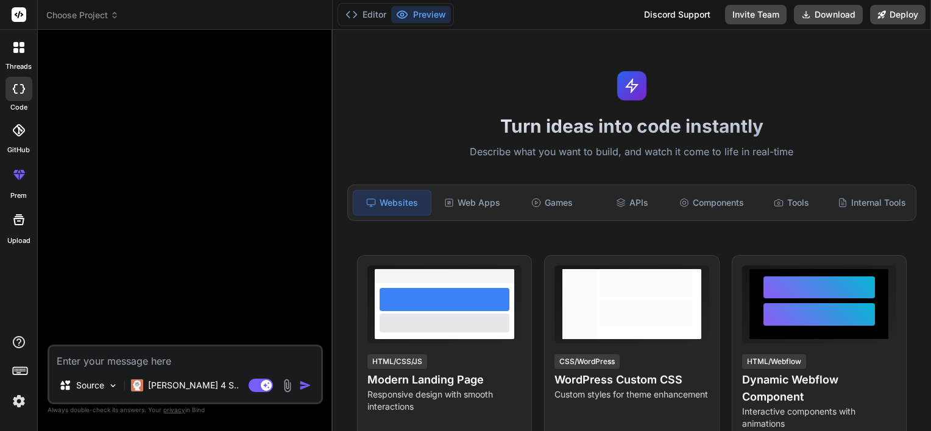
click at [158, 353] on textarea at bounding box center [185, 358] width 272 height 22
paste textarea "LoremIpsumD Sitametco Adipisc – Elitseddoe Tempori Utlabor Etdolore Mag aliq en…"
type textarea "LoremIpsumD Sitametco Adipisc – Elitseddoe Tempori Utlabor Etdolore Mag aliq en…"
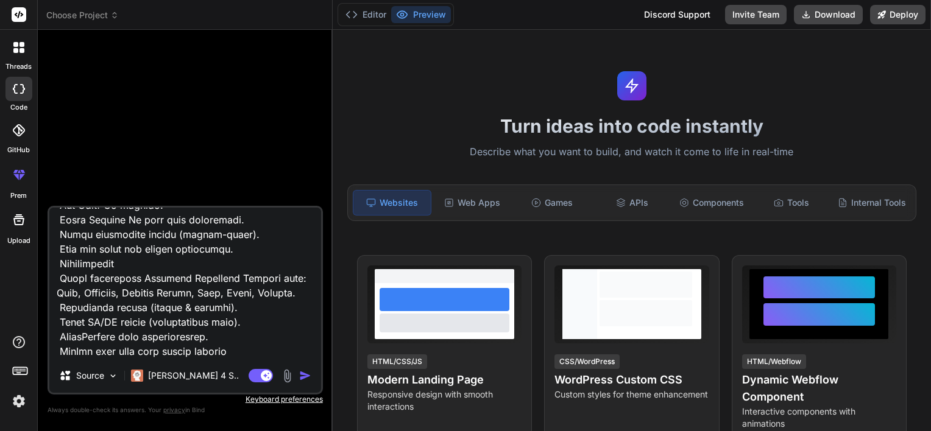
type textarea "x"
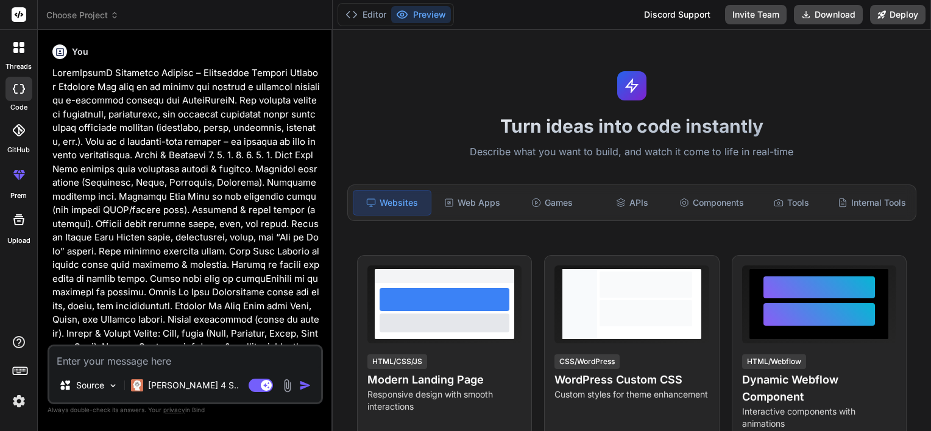
scroll to position [451, 0]
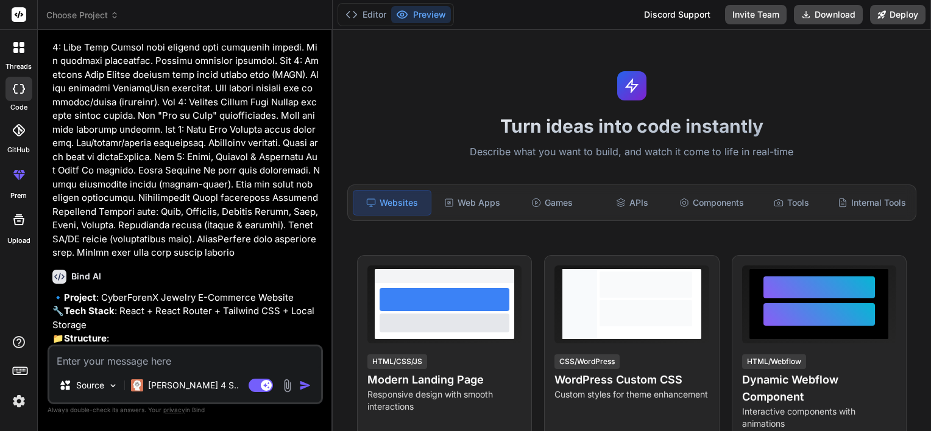
type textarea "x"
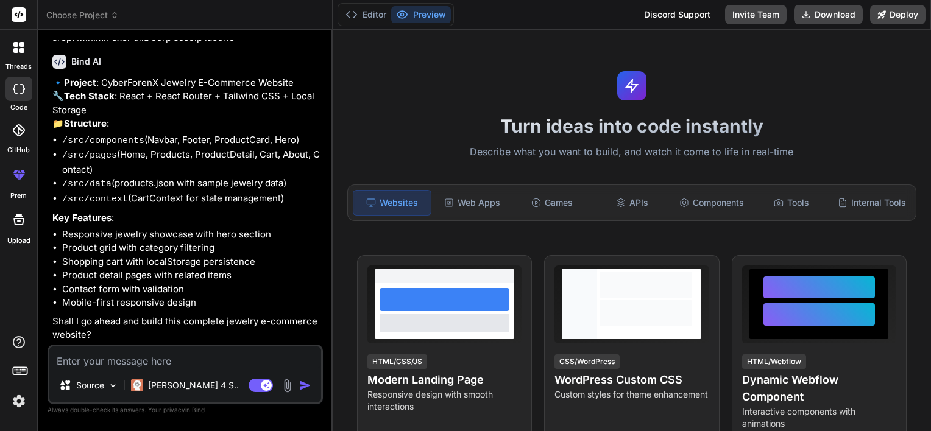
scroll to position [687, 0]
type textarea "y"
type textarea "x"
type textarea "ye"
type textarea "x"
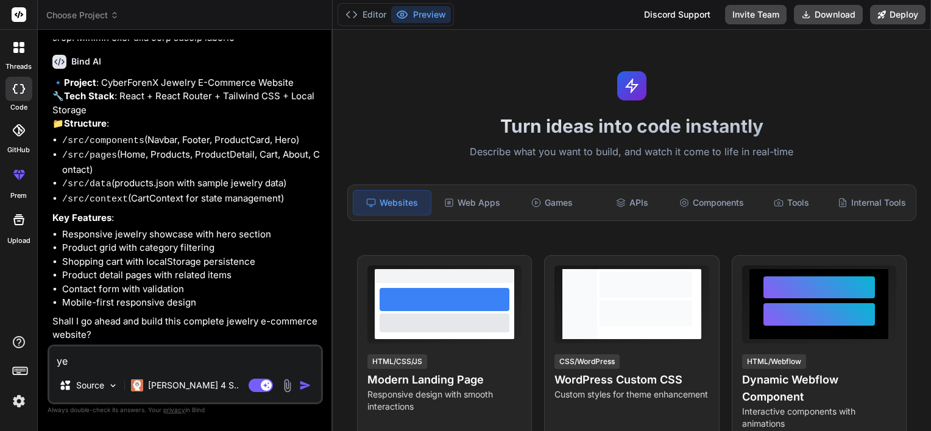
type textarea "yes"
type textarea "x"
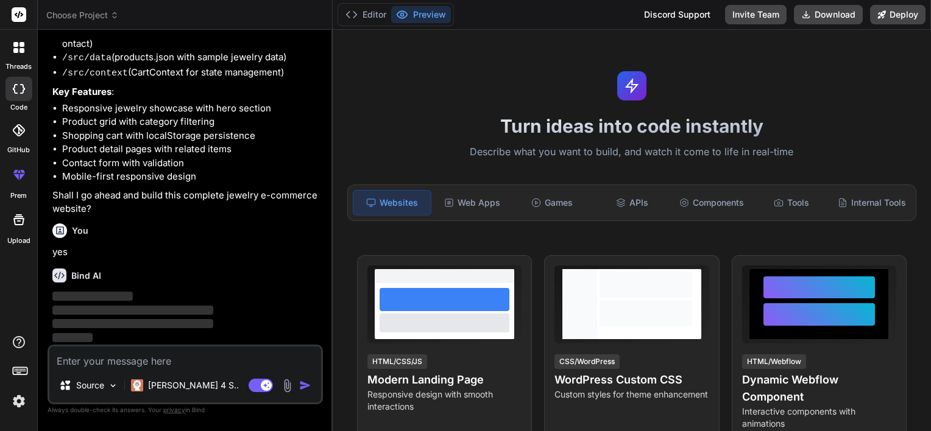
scroll to position [814, 0]
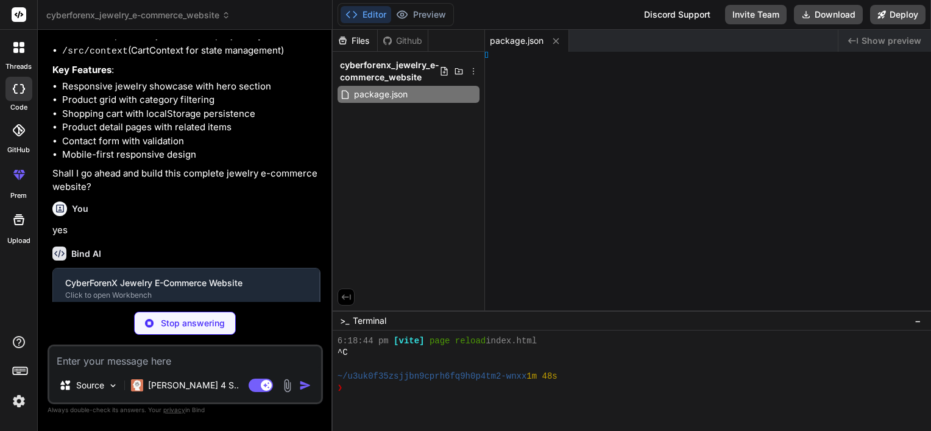
type textarea "x"
type textarea "ml>"
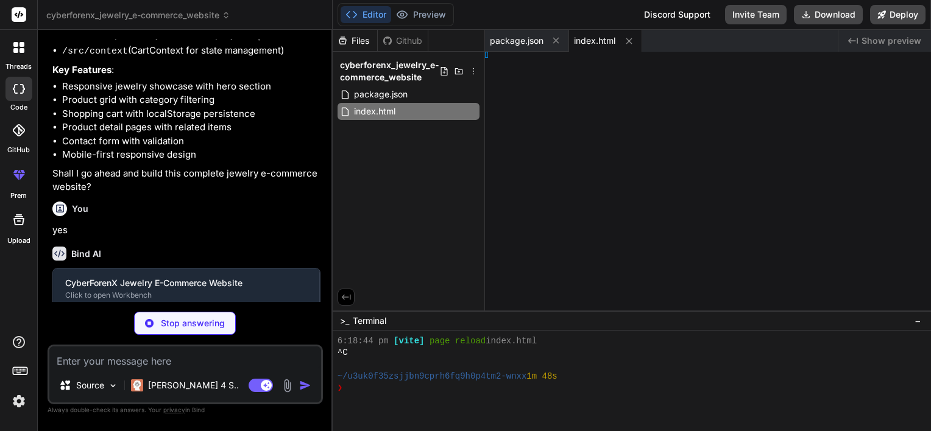
type textarea "x"
type textarea "ode>, )"
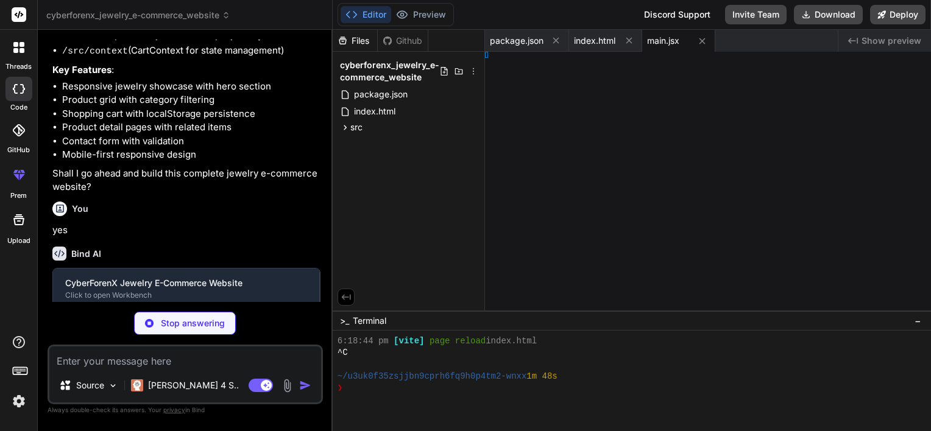
type textarea "x"
type textarea "} }"
type textarea "x"
type textarea "ins: [], }"
type textarea "x"
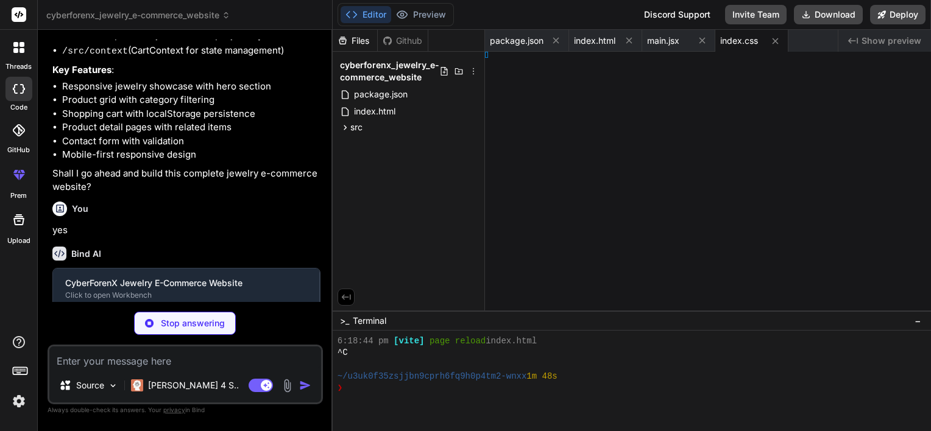
type textarea "}, }"
type textarea "x"
type textarea "ct()], })"
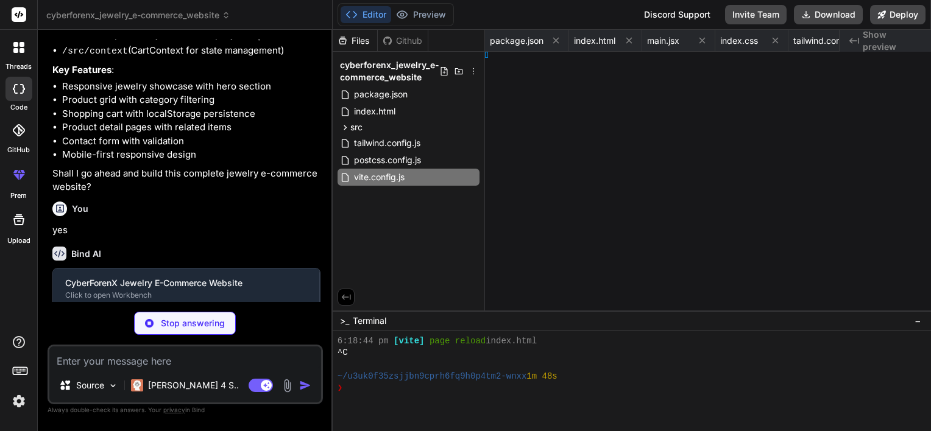
type textarea "x"
type textarea "lt App"
type textarea "x"
type textarea "} ]"
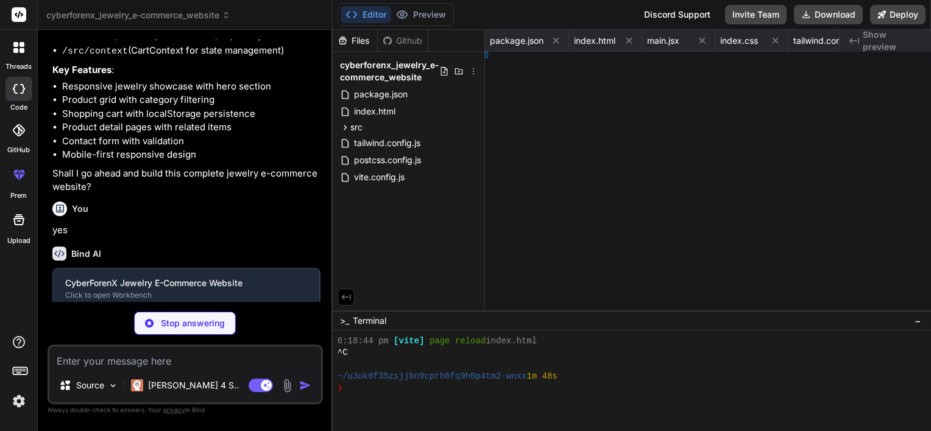
type textarea "x"
type textarea "t Navbar"
type textarea "x"
type textarea "Footer"
type textarea "x"
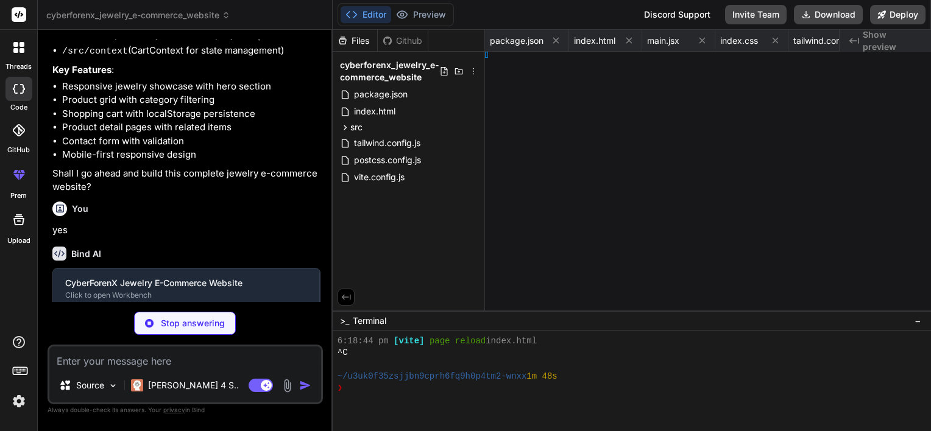
type textarea "ductCard"
type textarea "x"
type textarea "t Hero"
type textarea "x"
type textarea "me"
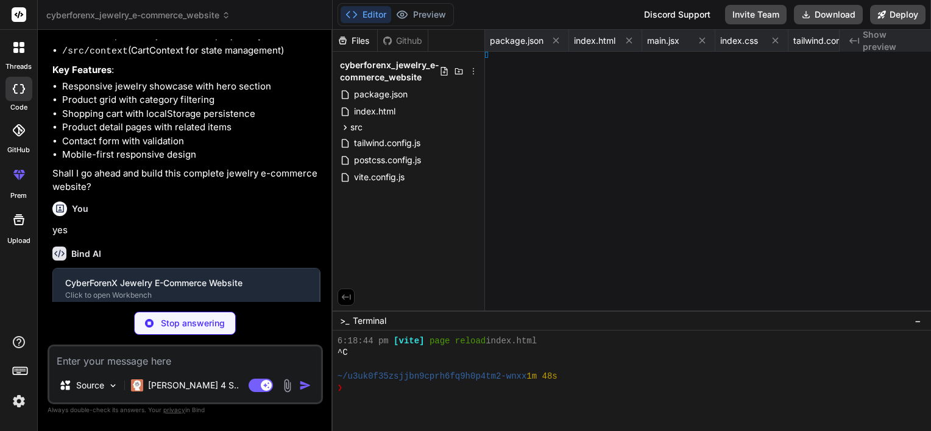
type textarea "x"
type textarea "cts"
type textarea "x"
type textarea "tail"
type textarea "x"
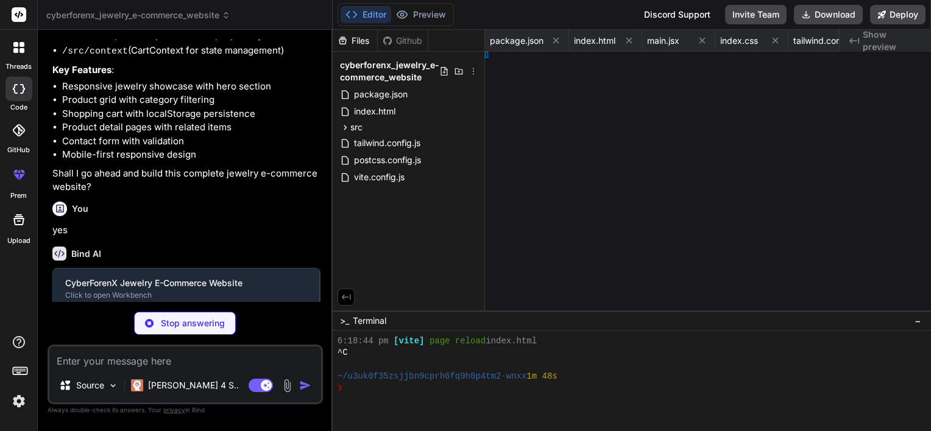
type textarea "rt"
type textarea "x"
type textarea "</div> </div> </section> </div> ) } export default About"
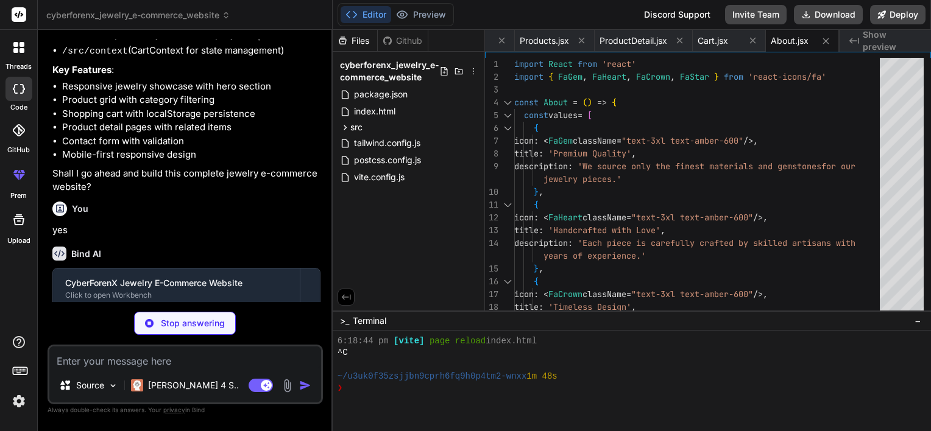
scroll to position [1236, 0]
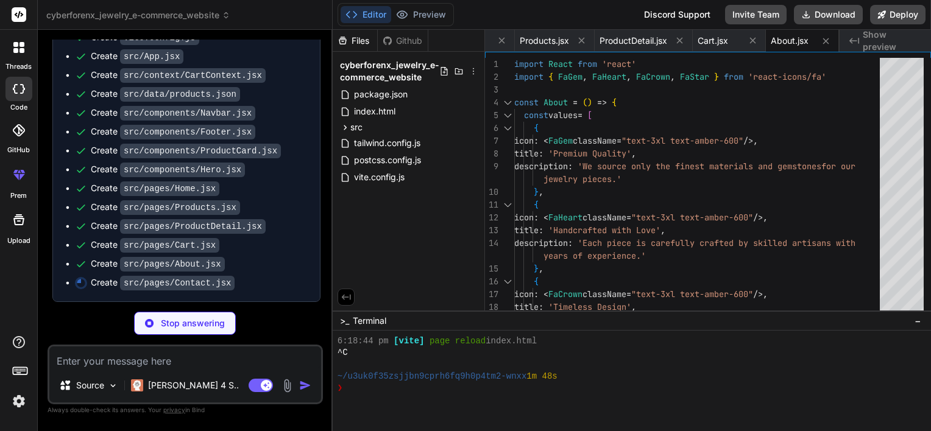
type textarea "x"
type textarea "</div> </section> </div> ) } export default Contact"
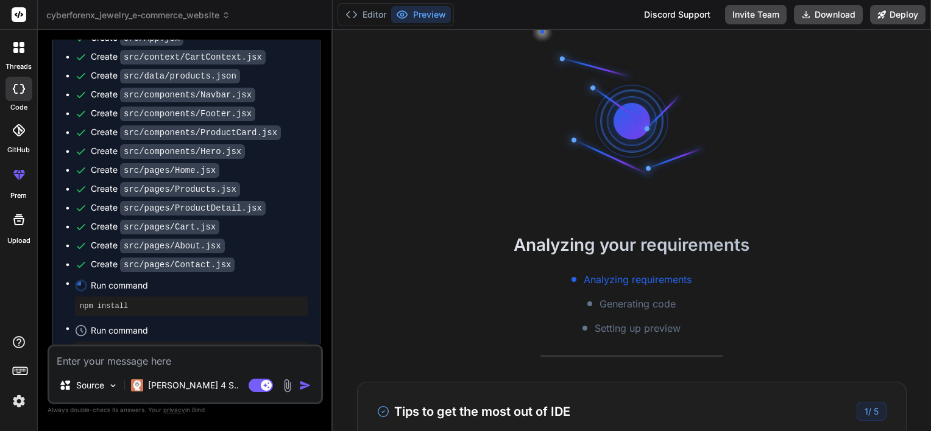
scroll to position [1284, 0]
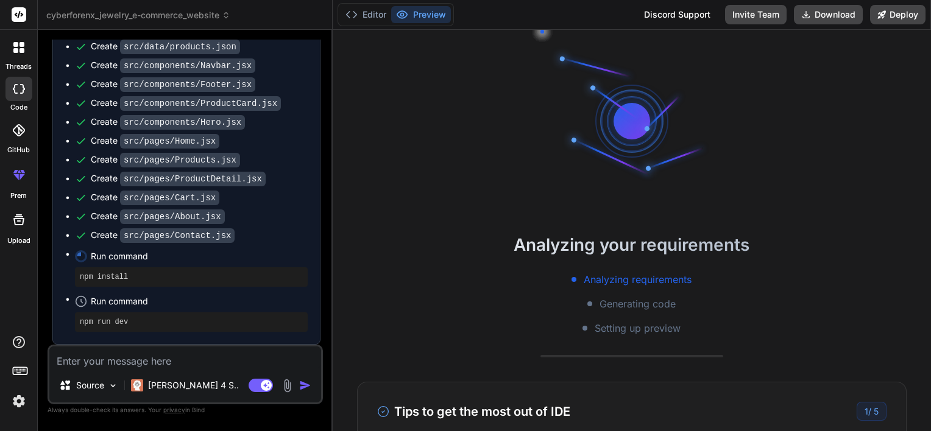
type textarea "x"
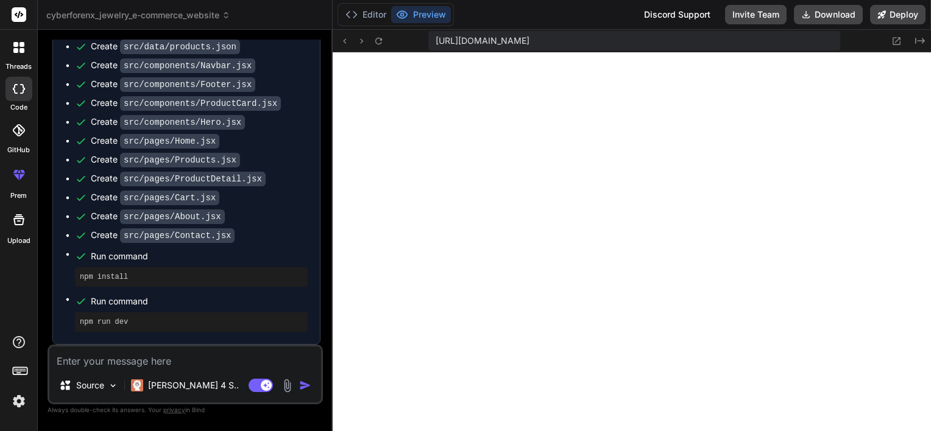
scroll to position [807, 0]
click at [157, 366] on textarea at bounding box center [185, 358] width 272 height 22
type textarea "c"
type textarea "x"
type textarea "ca"
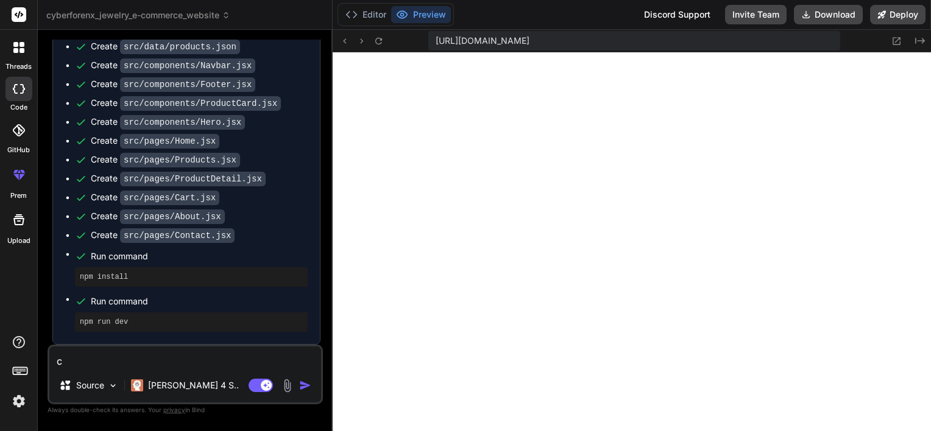
type textarea "x"
type textarea "can"
type textarea "x"
type textarea "can"
type textarea "x"
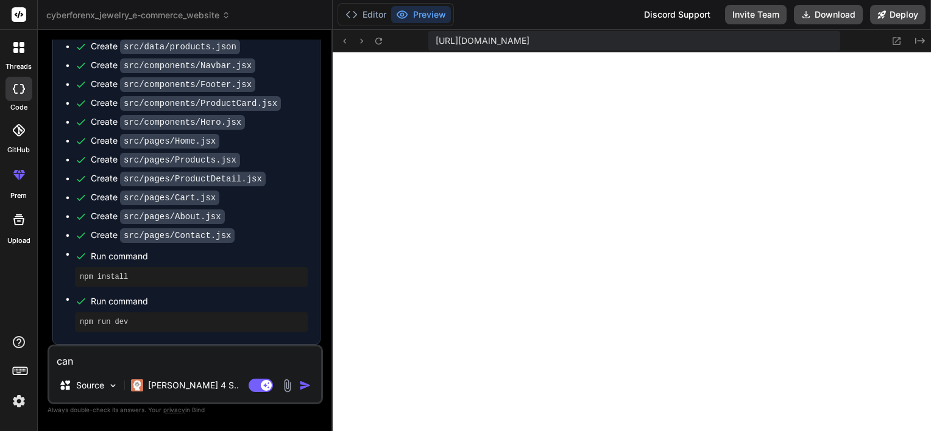
type textarea "can y"
type textarea "x"
type textarea "can yo"
type textarea "x"
type textarea "can you"
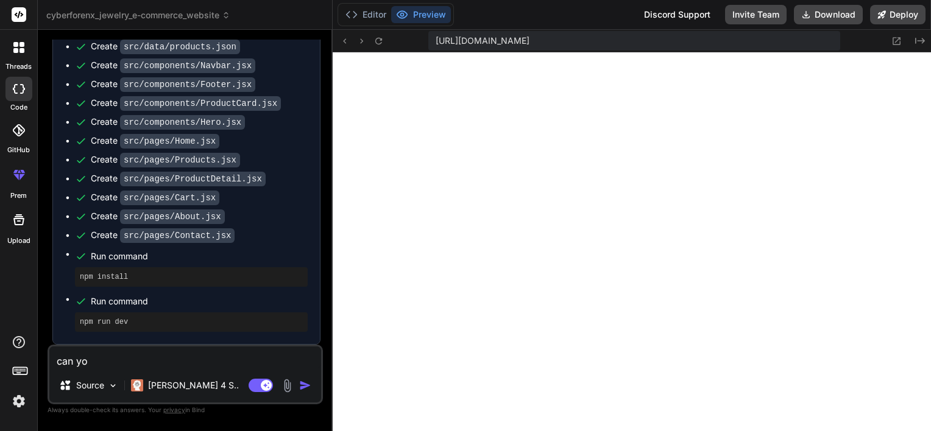
type textarea "x"
type textarea "can you"
type textarea "x"
type textarea "can you p"
type textarea "x"
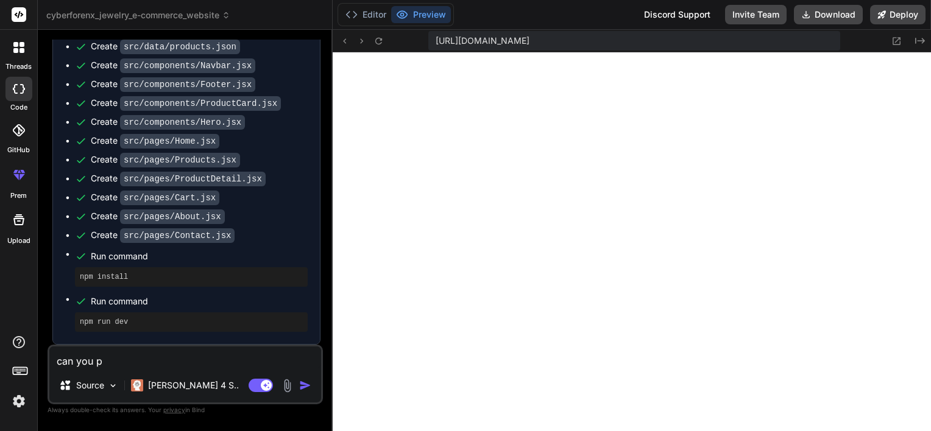
type textarea "can you pl"
type textarea "x"
type textarea "can you plz"
type textarea "x"
type textarea "can you plz"
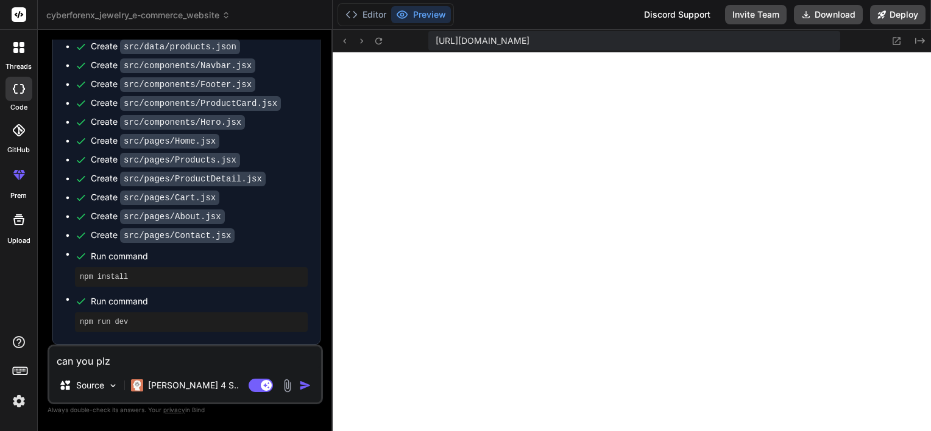
type textarea "x"
type textarea "can you plz c"
type textarea "x"
type textarea "can you plz ch"
type textarea "x"
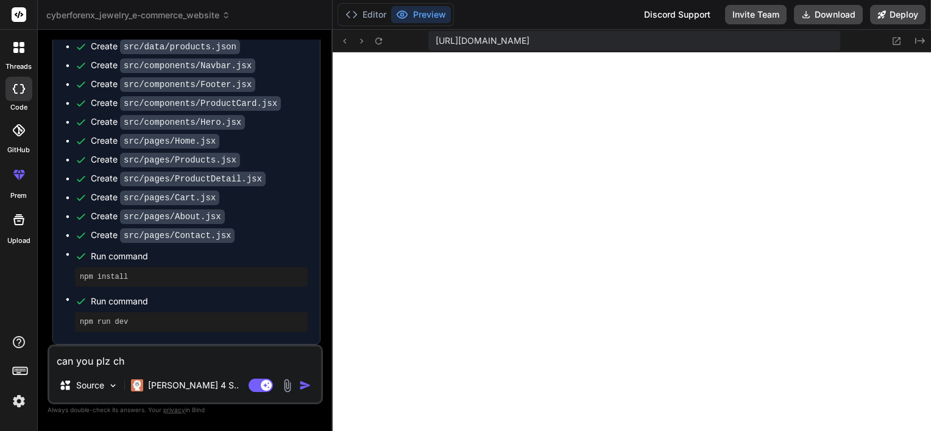
type textarea "can you plz cha"
type textarea "x"
type textarea "can you [PERSON_NAME]"
type textarea "x"
type textarea "can you [PERSON_NAME]"
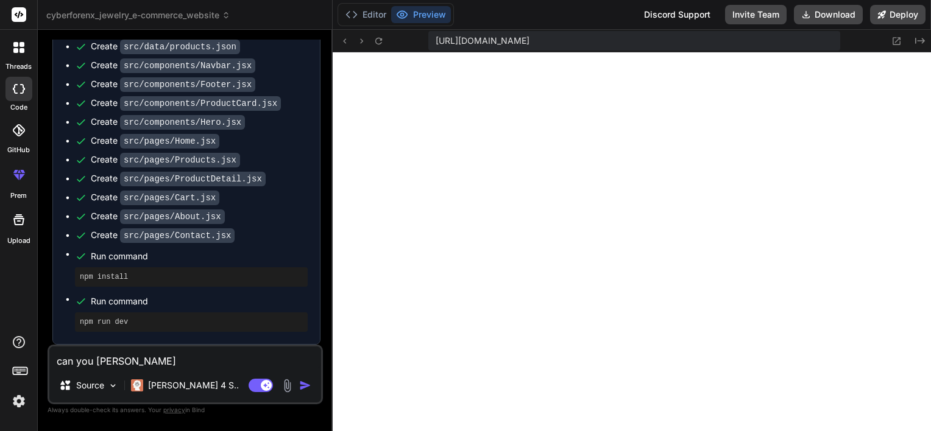
type textarea "x"
type textarea "can you plz change"
type textarea "x"
type textarea "can you plz change"
type textarea "x"
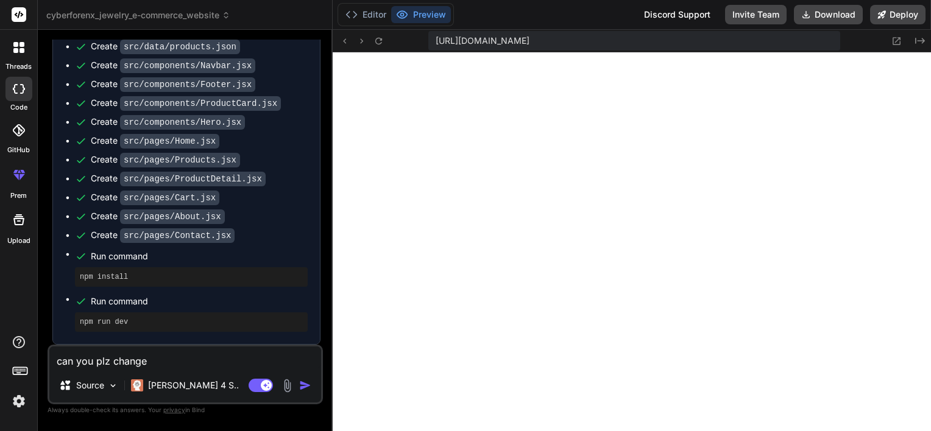
type textarea "can you plz change a"
type textarea "x"
type textarea "can you plz change al"
type textarea "x"
type textarea "can you plz change all"
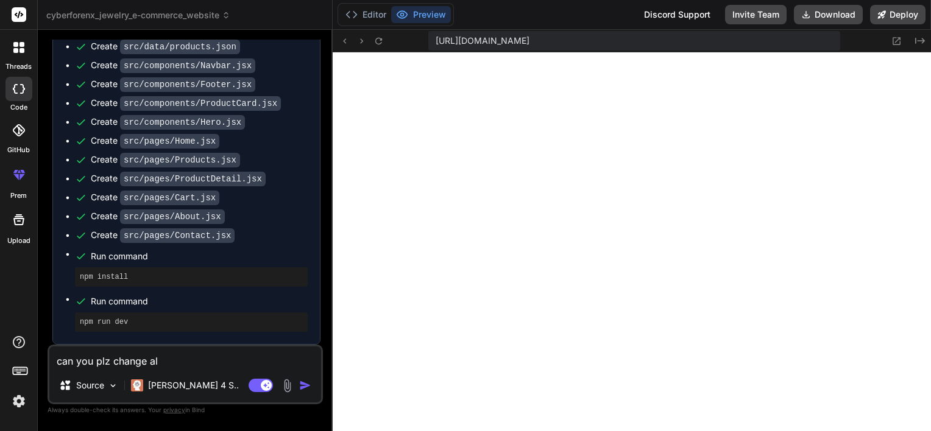
type textarea "x"
type textarea "can you plz change all"
type textarea "x"
type textarea "can you plz change all t"
type textarea "x"
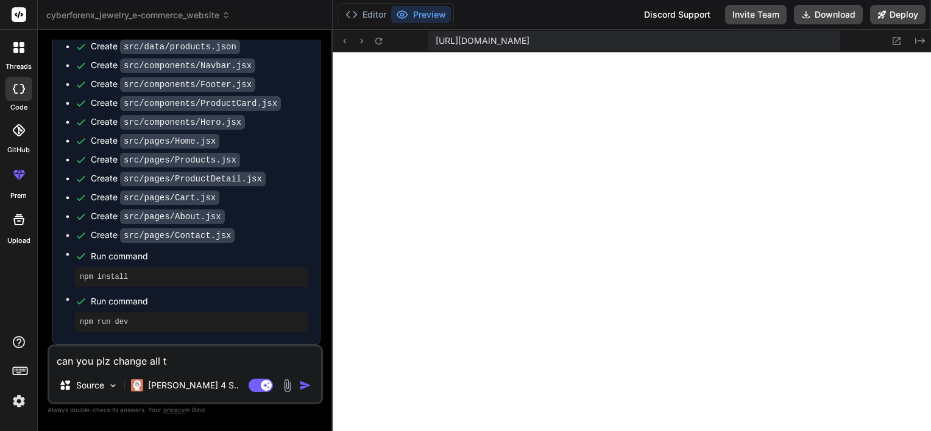
type textarea "can you plz change all th"
type textarea "x"
type textarea "can you plz change all the"
type textarea "x"
type textarea "can you plz change all the"
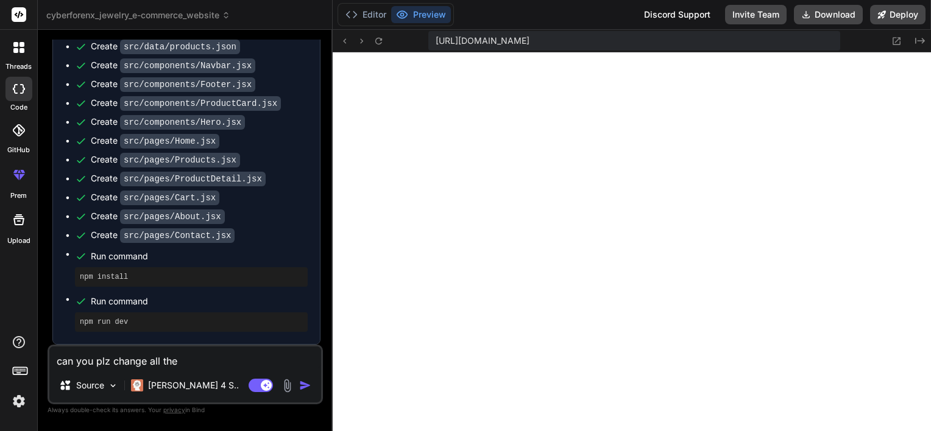
type textarea "x"
type textarea "can you plz change all the i"
type textarea "x"
type textarea "can you plz change all the im"
type textarea "x"
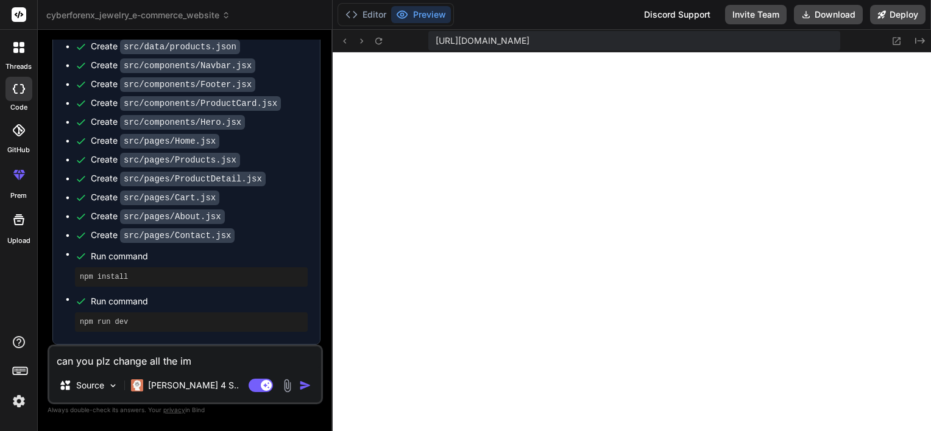
type textarea "can you plz change all the ima"
type textarea "x"
type textarea "can you plz change all the imag"
type textarea "x"
type textarea "can you plz change all the image"
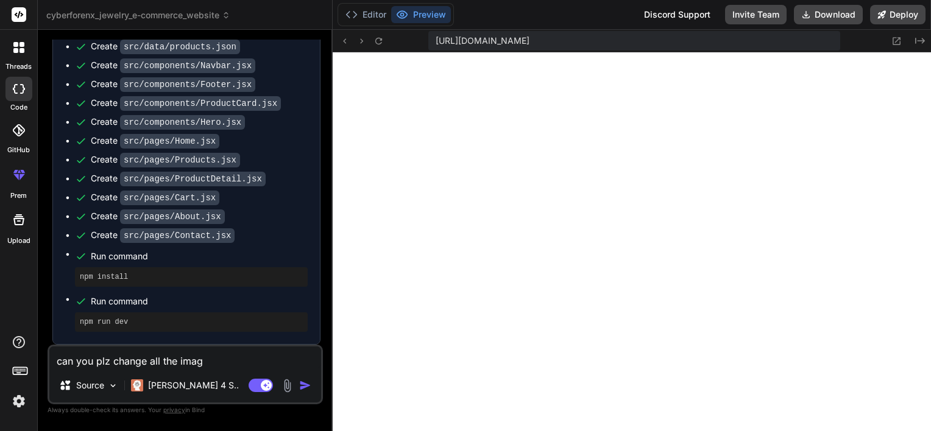
type textarea "x"
type textarea "can you plz change all the images"
type textarea "x"
type textarea "can you plz change all the images"
type textarea "x"
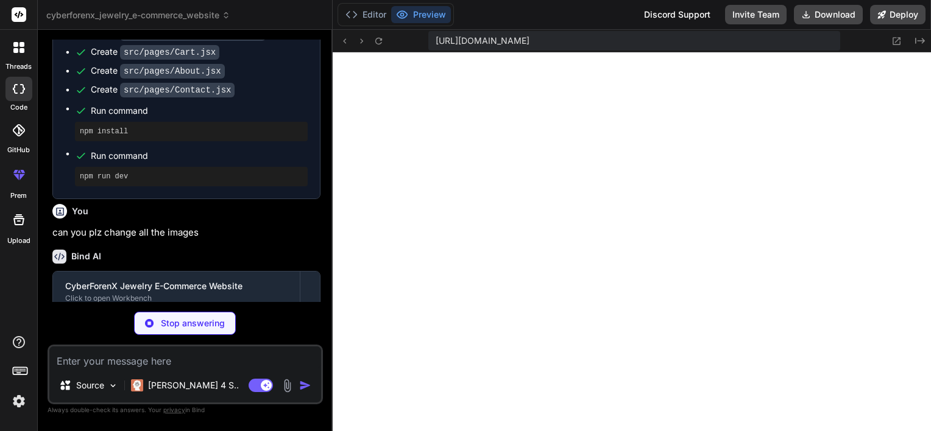
scroll to position [1477, 0]
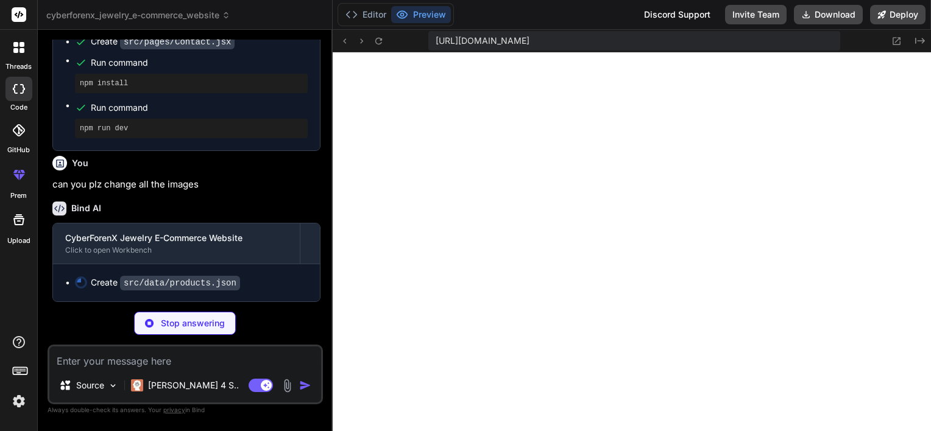
type textarea "x"
type textarea ""description": "Dramatic chandelier earrings with cascading crystals for formal…"
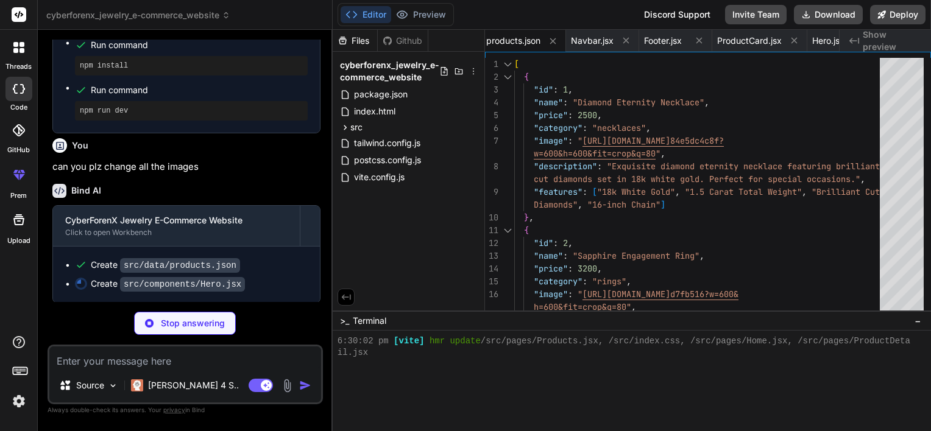
scroll to position [1496, 0]
type textarea "x"
type textarea "d="M19 14l-7 7m0 0l-7-7m7 7V3" /> </svg> </div> </div> </section> ) } export de…"
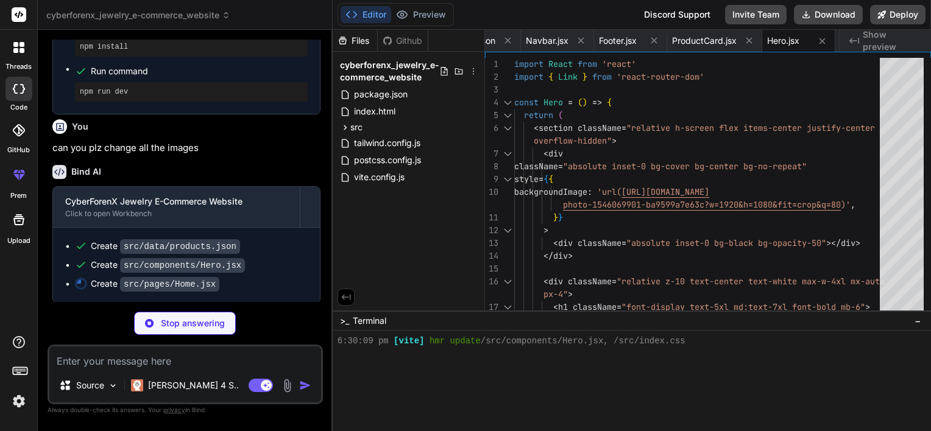
type textarea "x"
type textarea "</div> ) } export default Home"
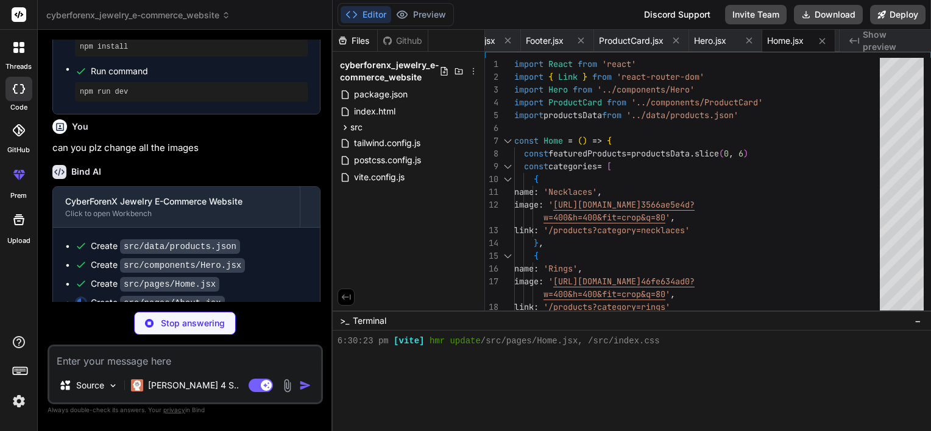
scroll to position [1533, 0]
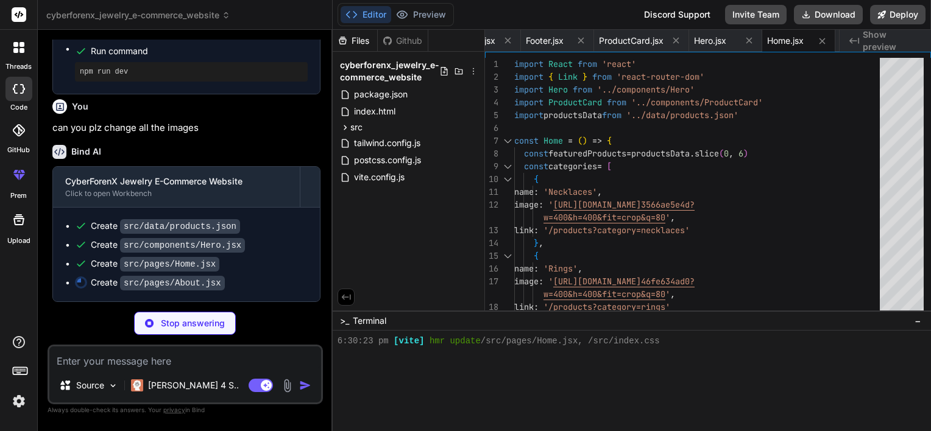
type textarea "x"
type textarea "</div> </div> </section> </div> ) } export default About"
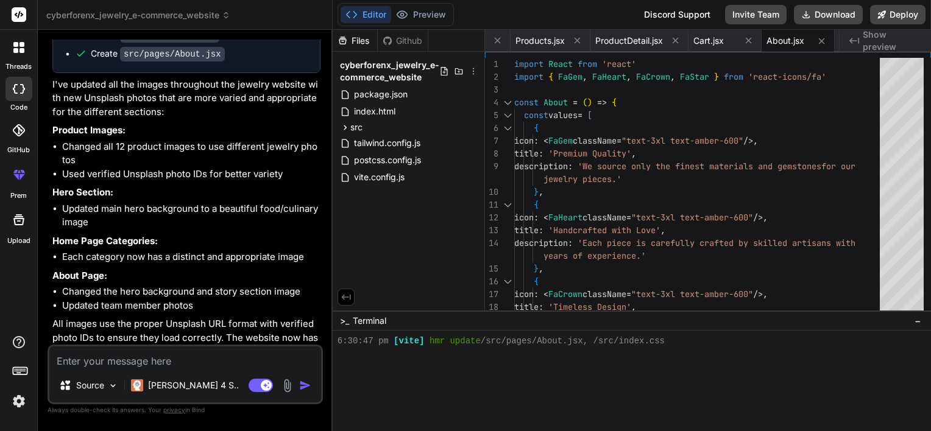
scroll to position [1793, 0]
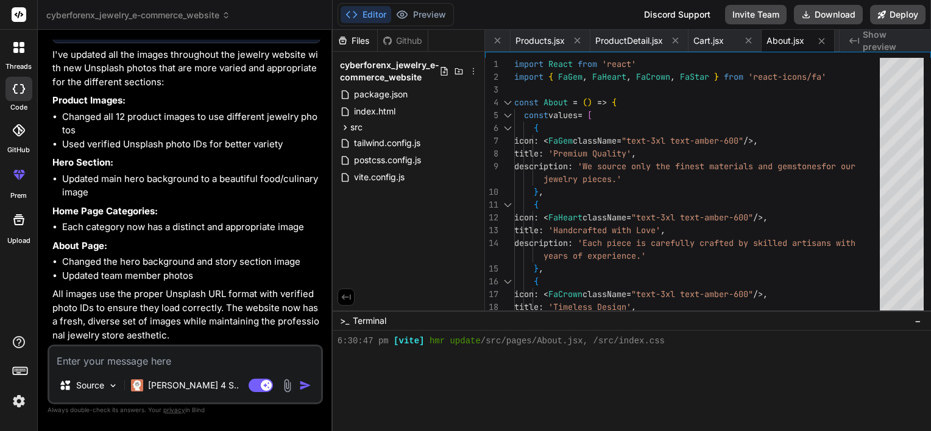
click at [203, 350] on textarea at bounding box center [185, 358] width 272 height 22
click at [869, 37] on span "Show preview" at bounding box center [892, 41] width 58 height 24
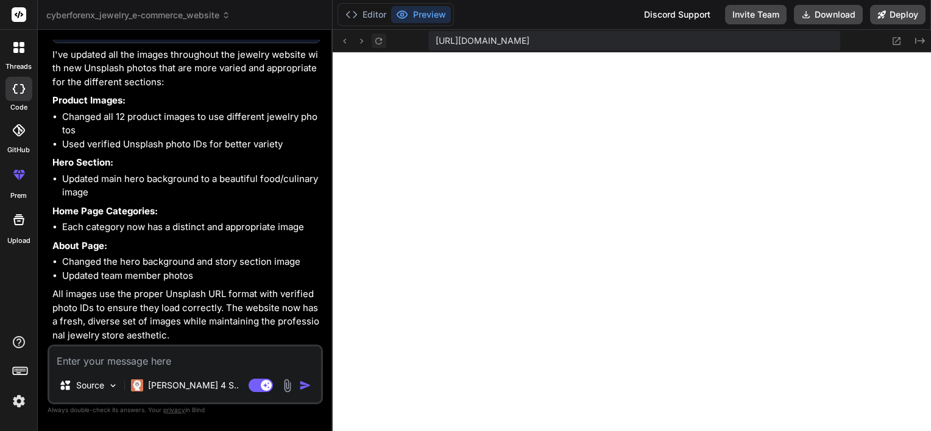
click at [380, 34] on button at bounding box center [379, 41] width 15 height 15
click at [826, 15] on button "Download" at bounding box center [828, 14] width 69 height 19
type textarea "x"
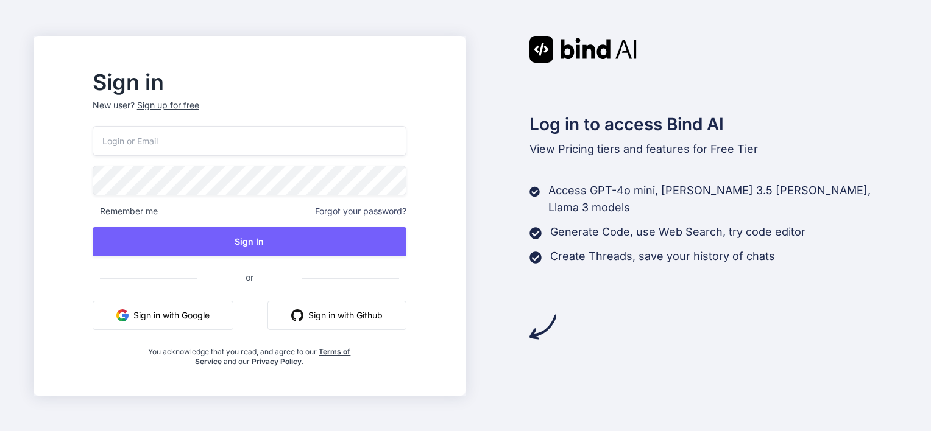
click at [233, 306] on button "Sign in with Google" at bounding box center [163, 315] width 141 height 29
